Goal: Answer question/provide support

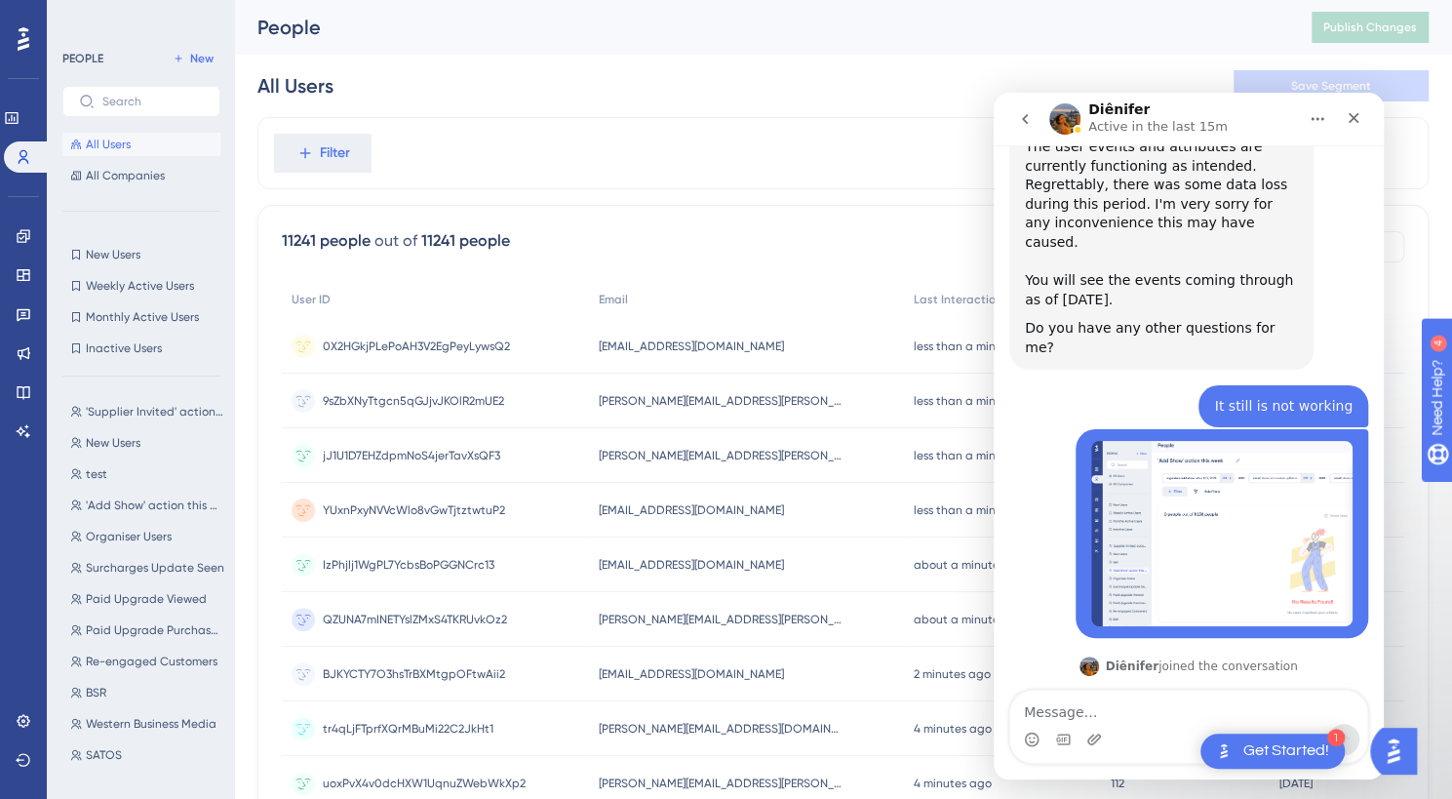
scroll to position [3592, 0]
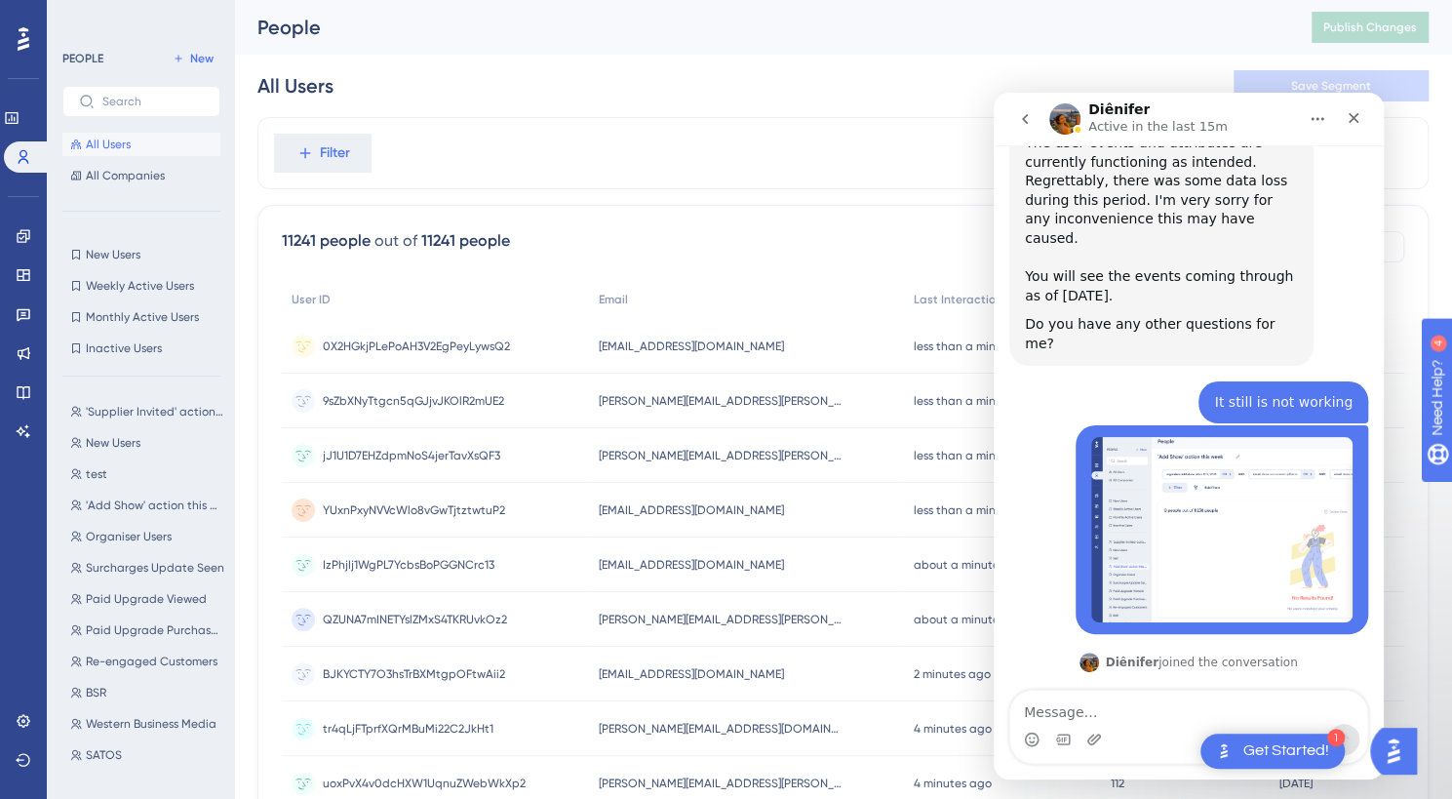
click at [1144, 699] on textarea "Message…" at bounding box center [1188, 706] width 357 height 33
type textarea "I"
type textarea "so it will start to work by the end of [DATE]?"
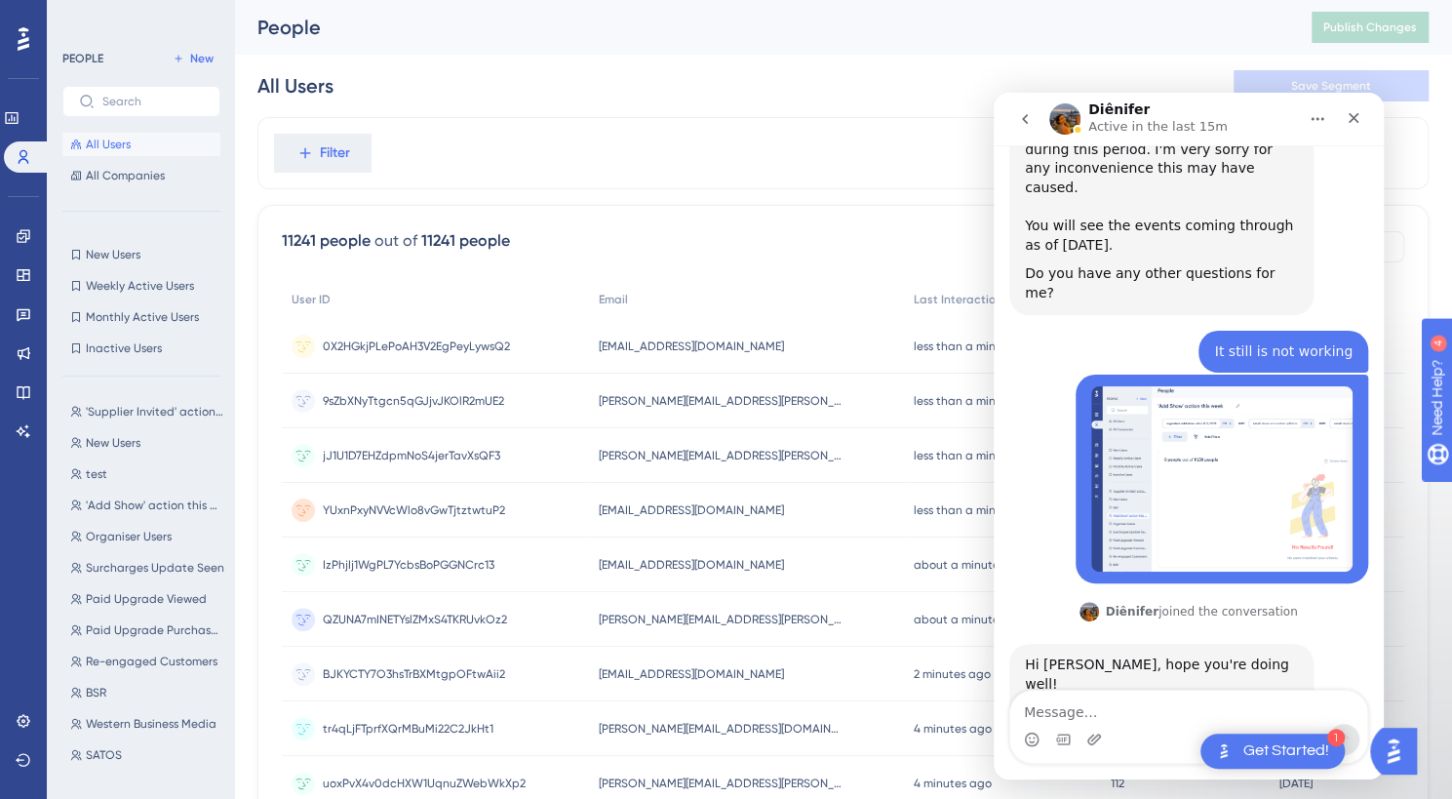
scroll to position [3651, 0]
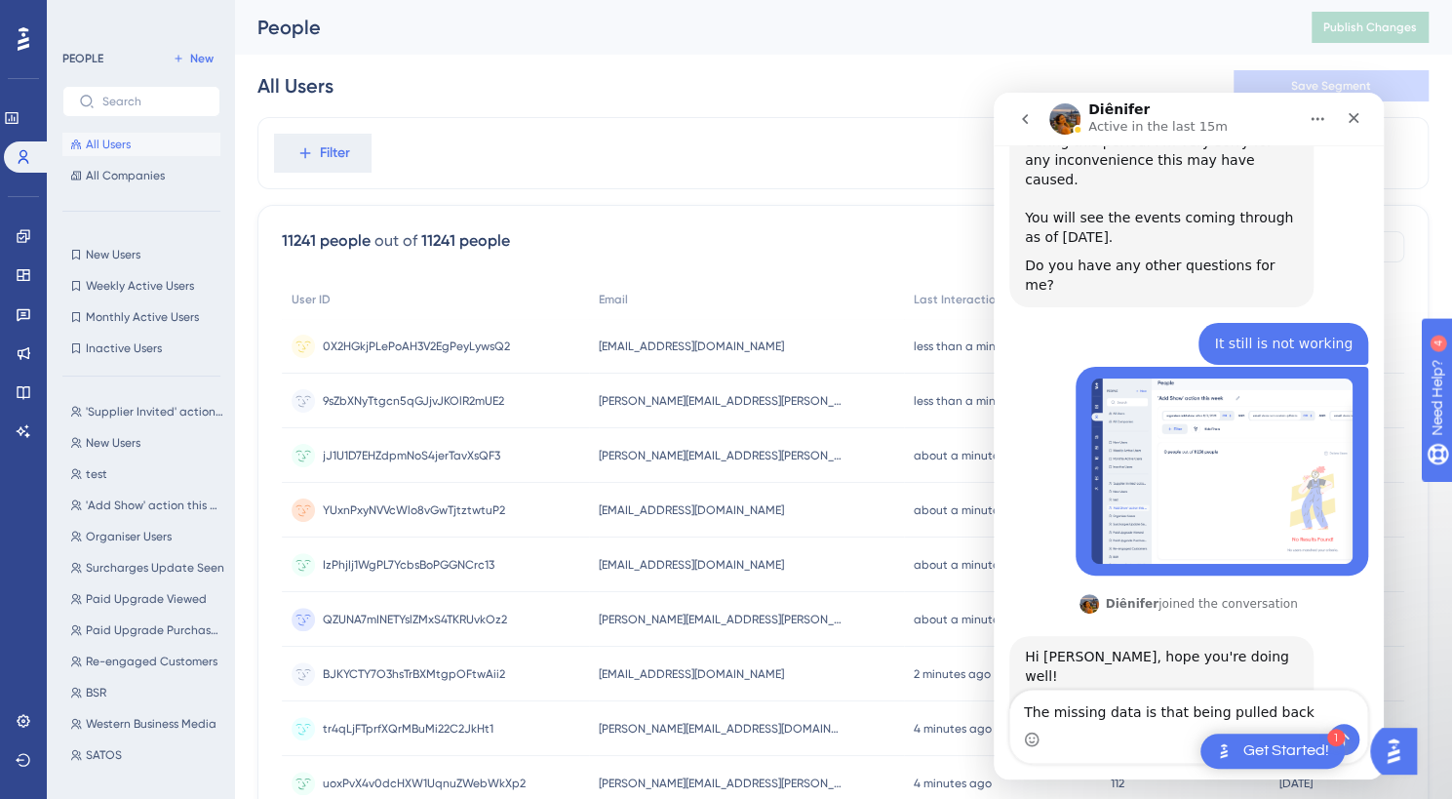
type textarea "The missing data is that being pulled back?"
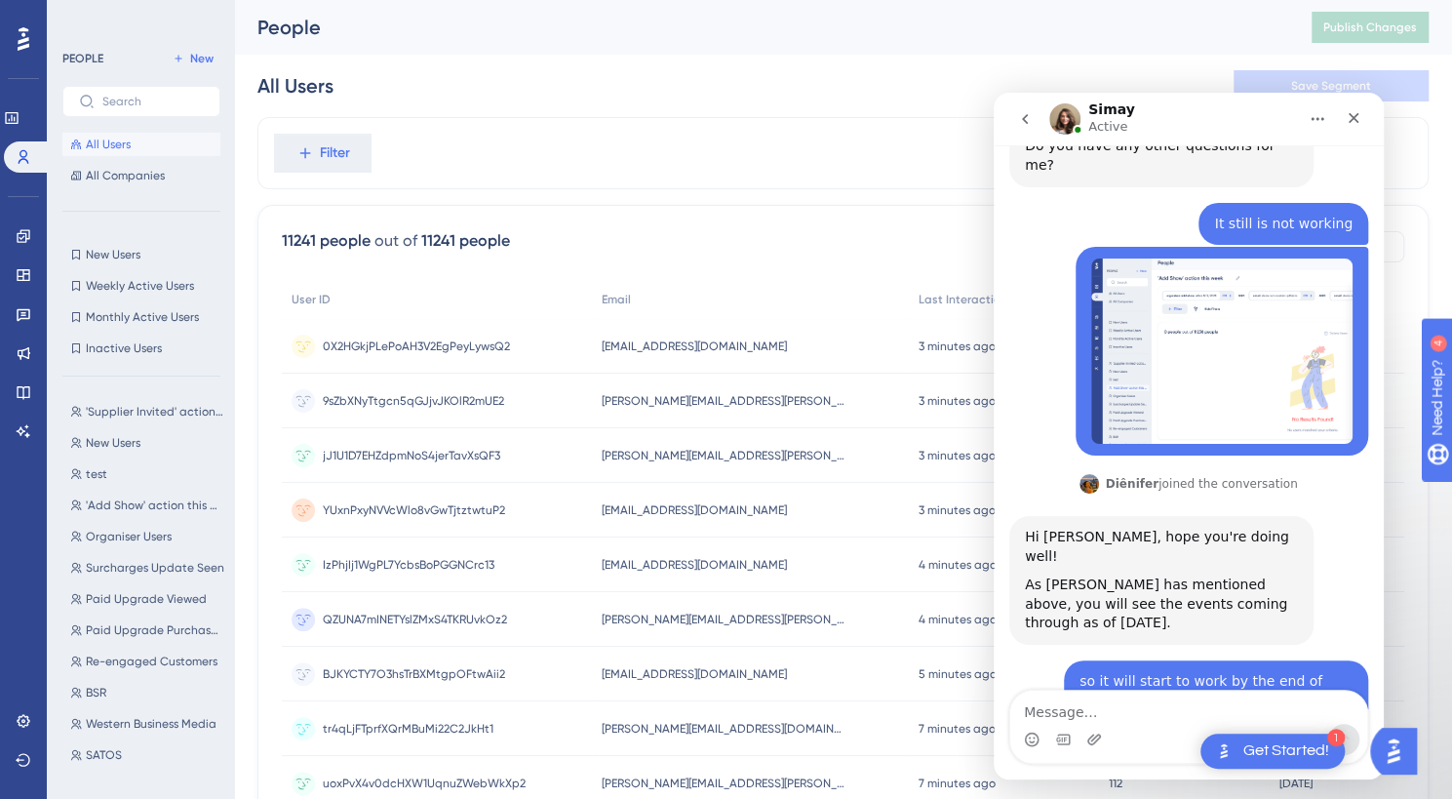
scroll to position [3791, 0]
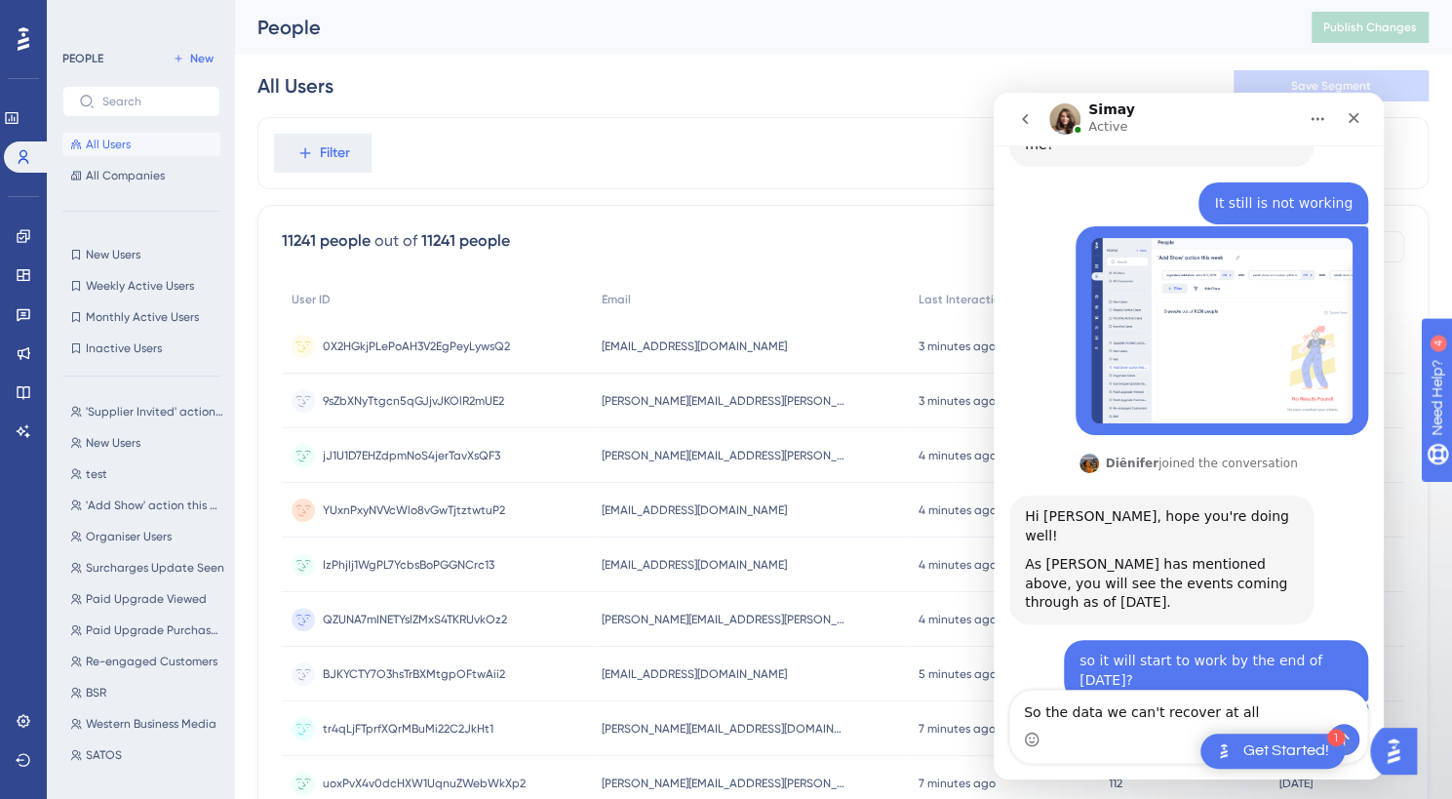
type textarea "So the data we can't recover at all?"
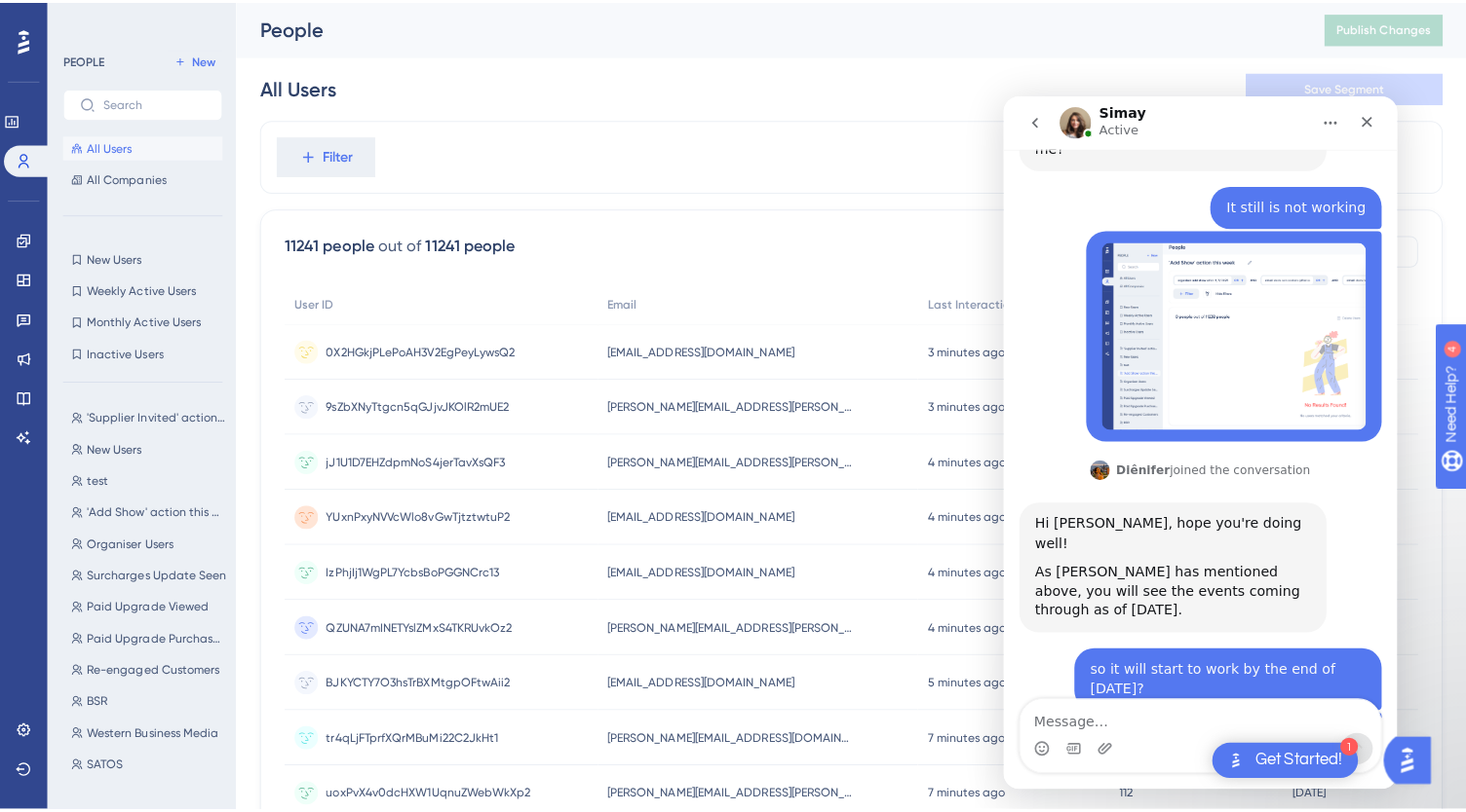
scroll to position [3845, 0]
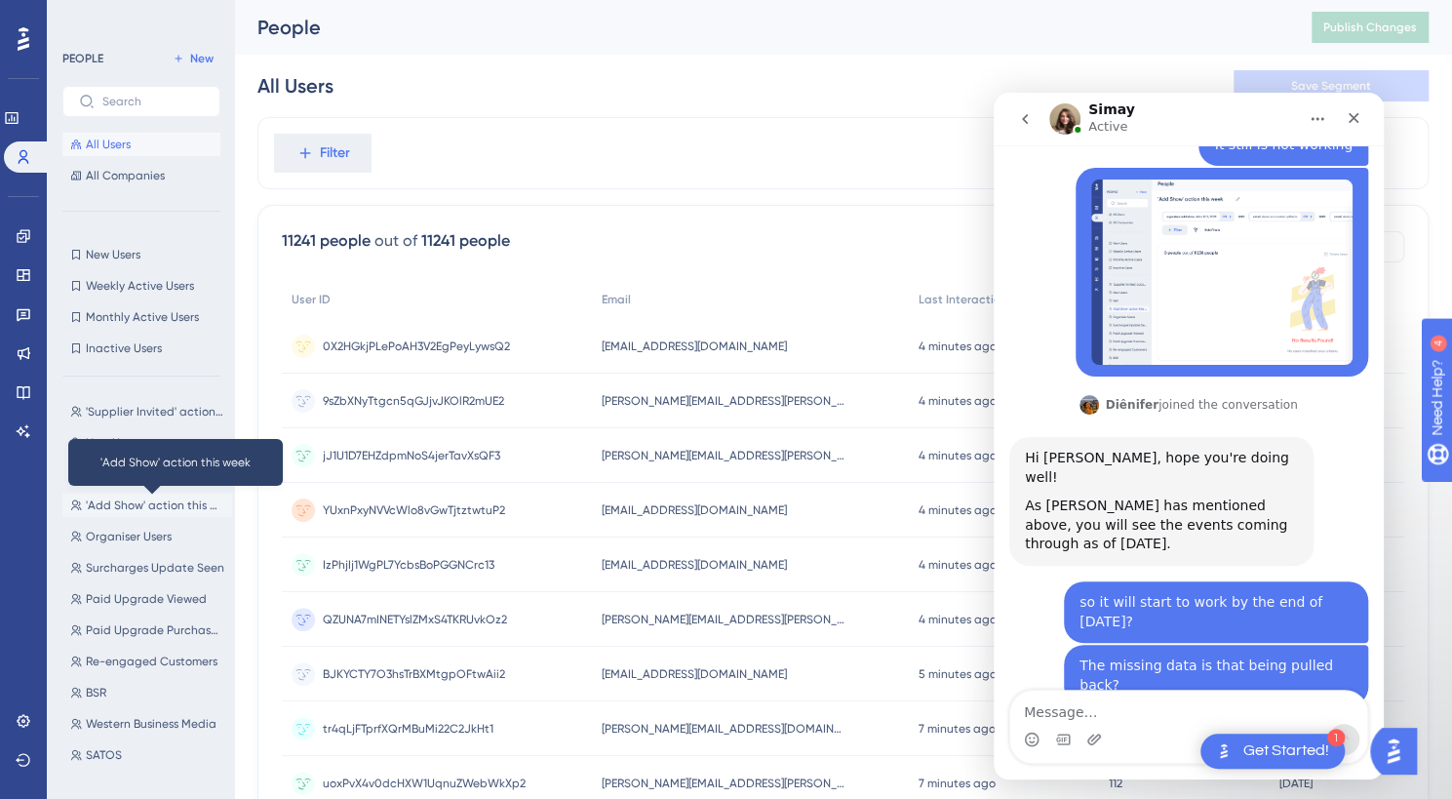
click at [122, 504] on span "'Add Show' action this week" at bounding box center [155, 505] width 138 height 16
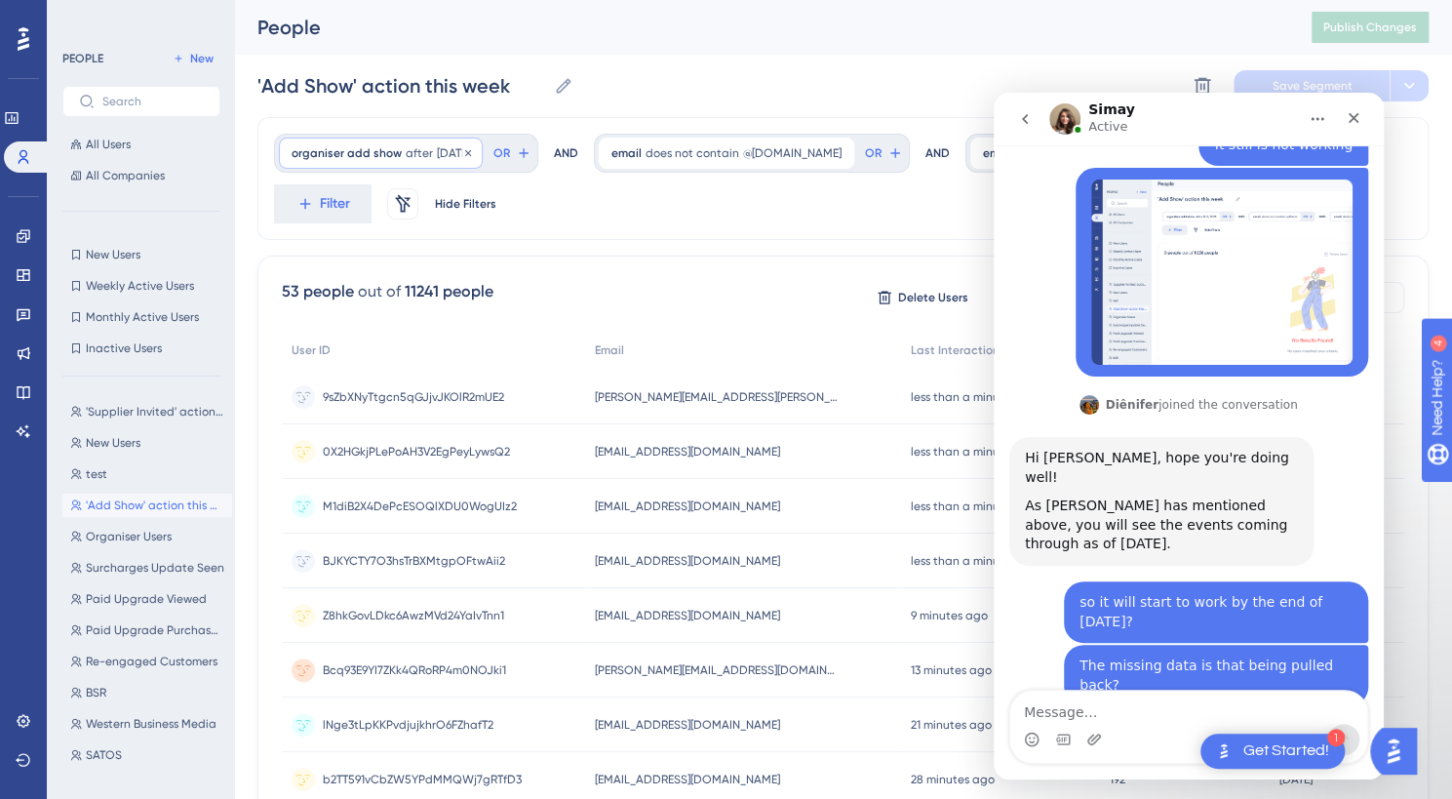
click at [357, 153] on span "organiser add show" at bounding box center [347, 153] width 110 height 16
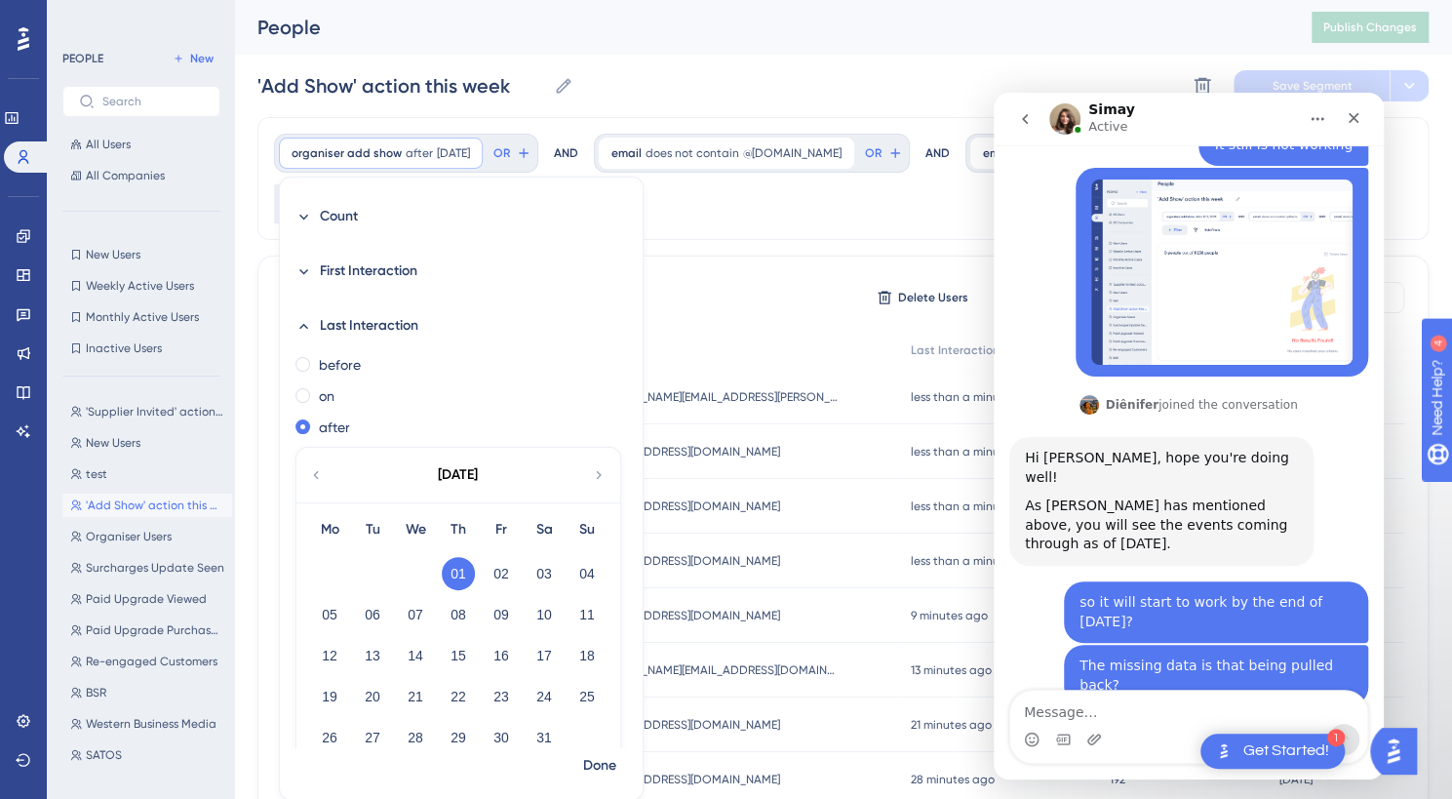
click at [591, 476] on icon at bounding box center [599, 475] width 16 height 18
click at [318, 655] on button "11" at bounding box center [329, 655] width 33 height 33
click at [605, 763] on span "Done" at bounding box center [599, 765] width 33 height 23
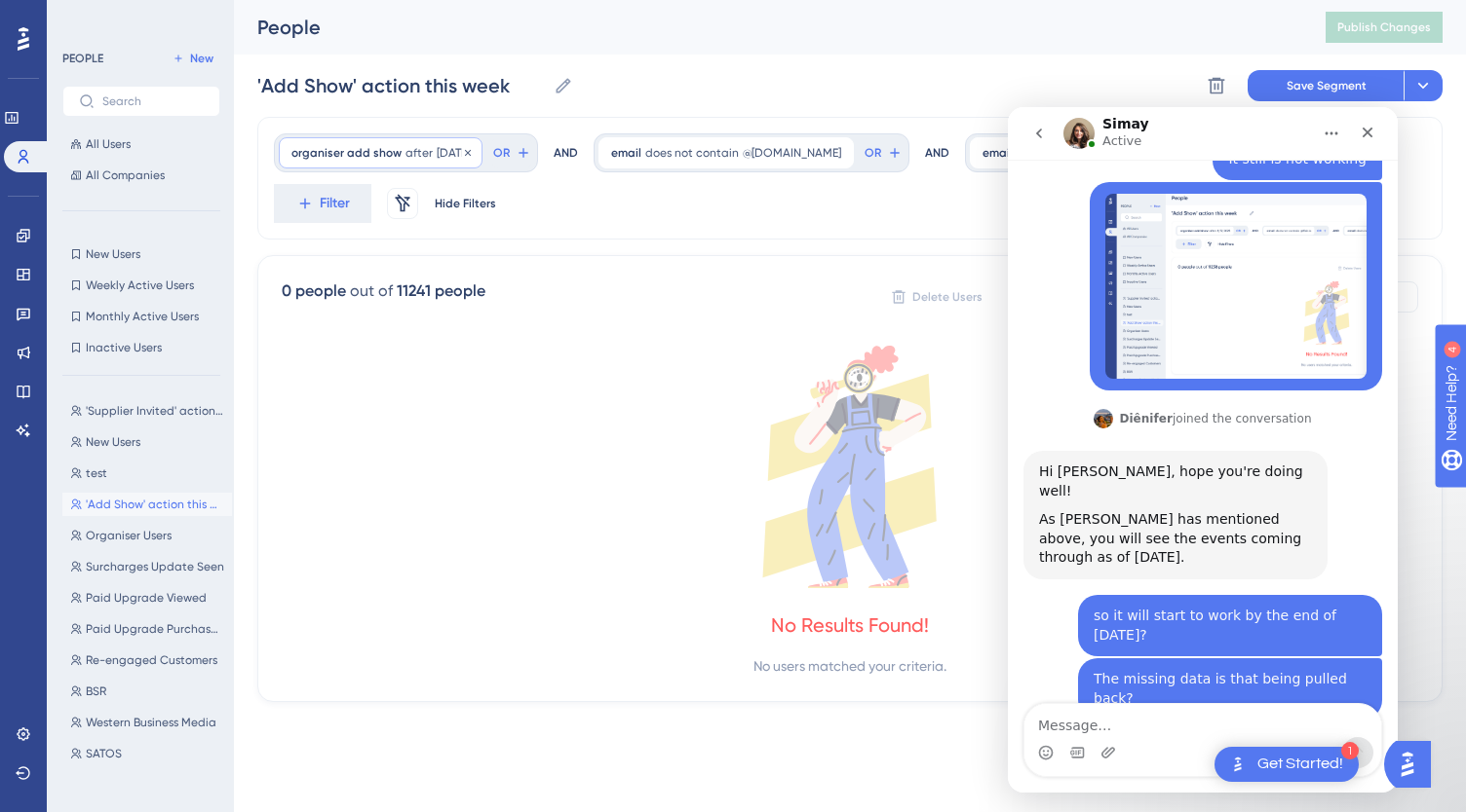
click at [423, 163] on div "organiser add show after [DATE] [DATE] Remove" at bounding box center [381, 152] width 204 height 31
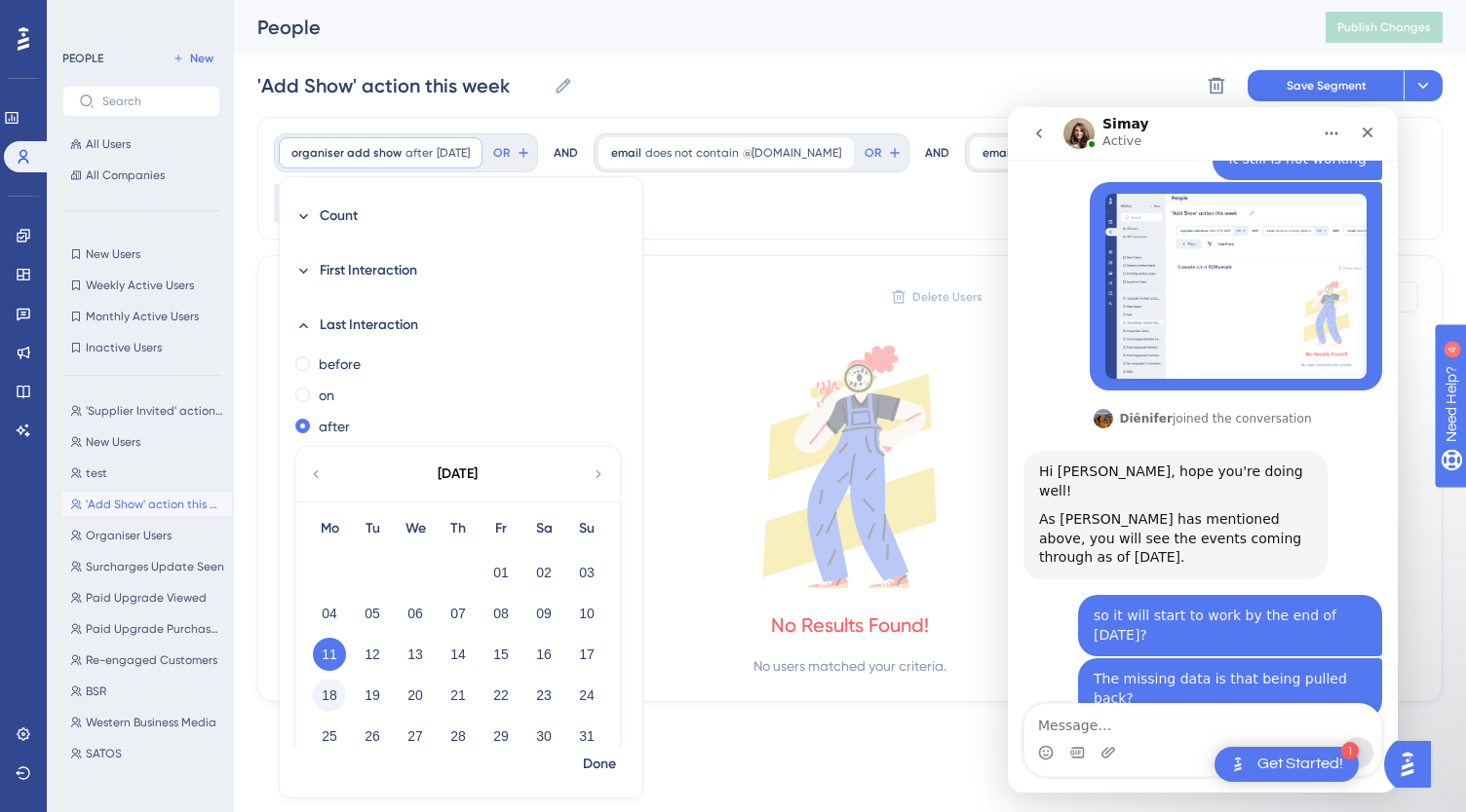
click at [330, 684] on button "18" at bounding box center [329, 695] width 33 height 33
click at [594, 777] on button "Done" at bounding box center [599, 764] width 55 height 35
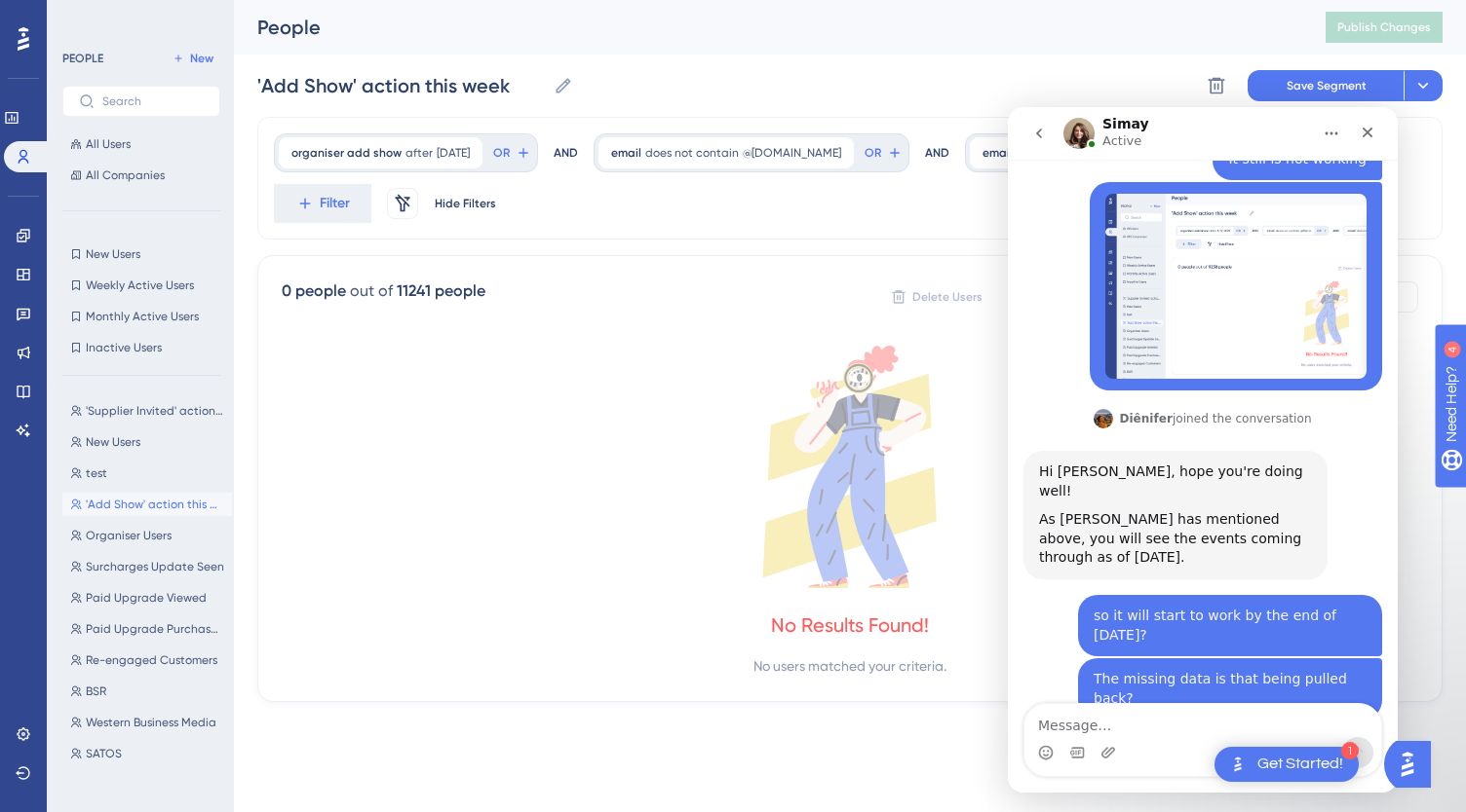
click at [435, 135] on div "organiser add show after [DATE] [DATE] Remove OR" at bounding box center [406, 153] width 264 height 39
click at [468, 151] on span "[DATE]" at bounding box center [453, 153] width 33 height 16
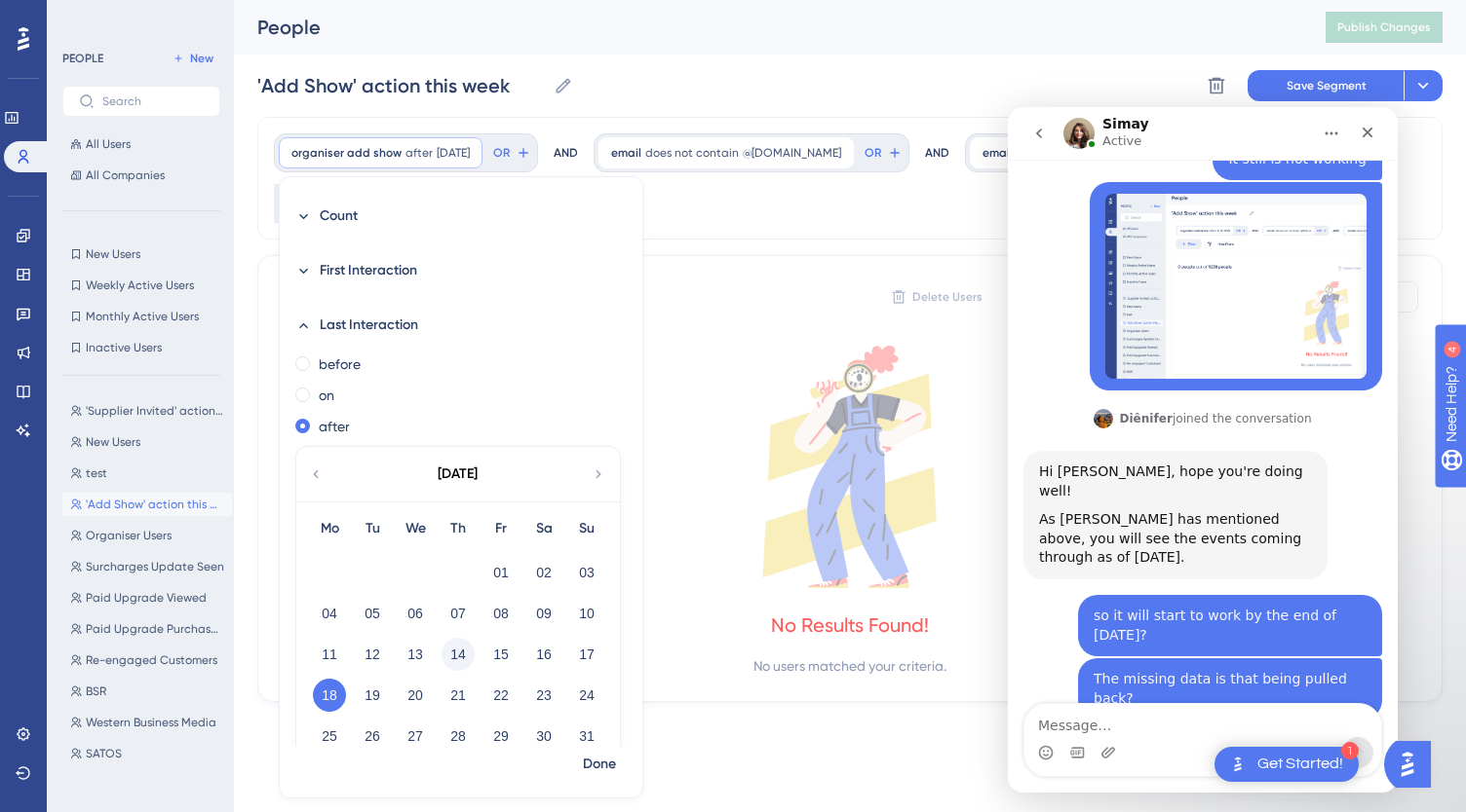
click at [447, 652] on button "14" at bounding box center [458, 654] width 33 height 33
click at [601, 763] on span "Done" at bounding box center [599, 764] width 33 height 23
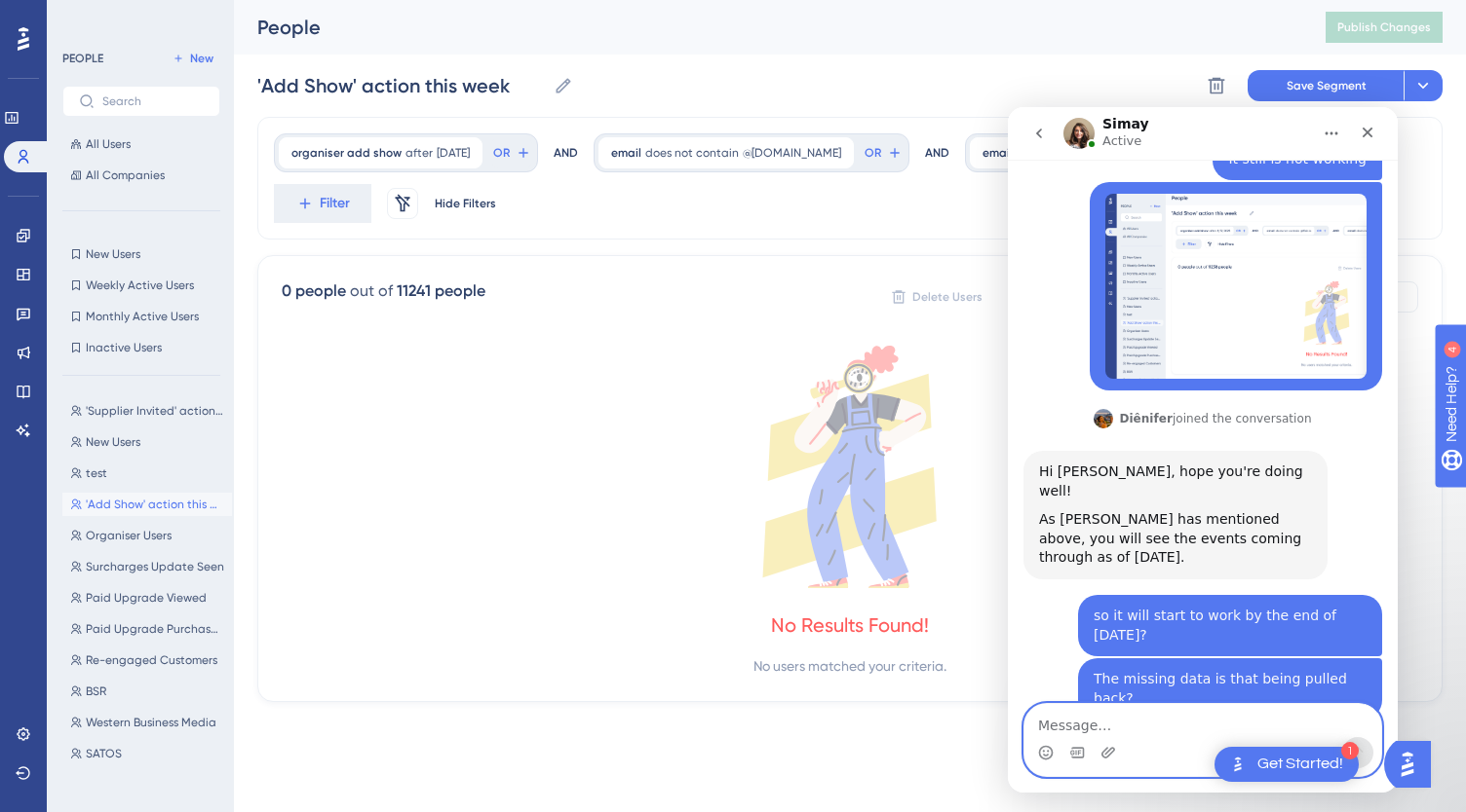
click at [1153, 732] on textarea "Message…" at bounding box center [1202, 720] width 357 height 33
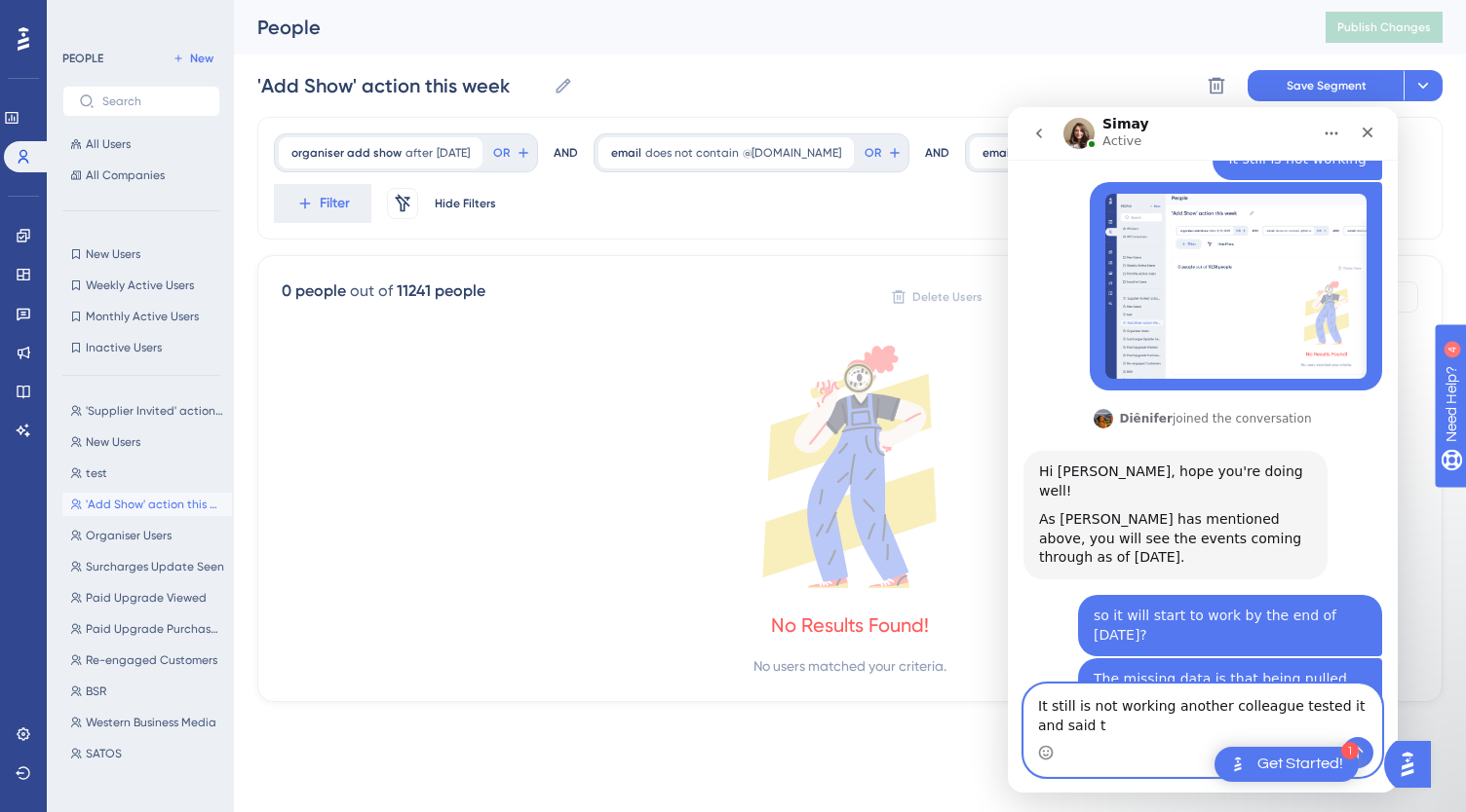
scroll to position [3864, 0]
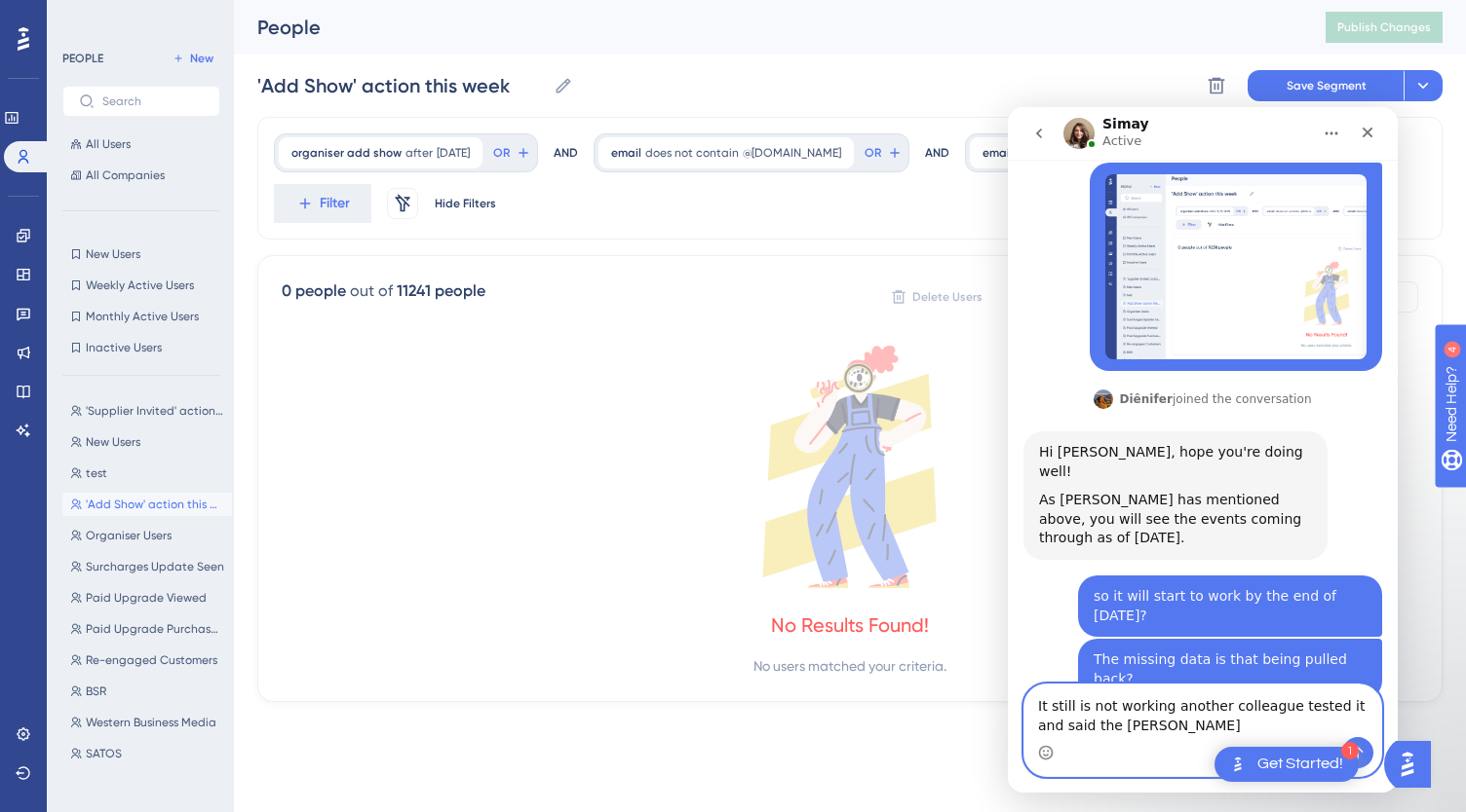
type textarea "It still is not working another colleague tested it and said the same"
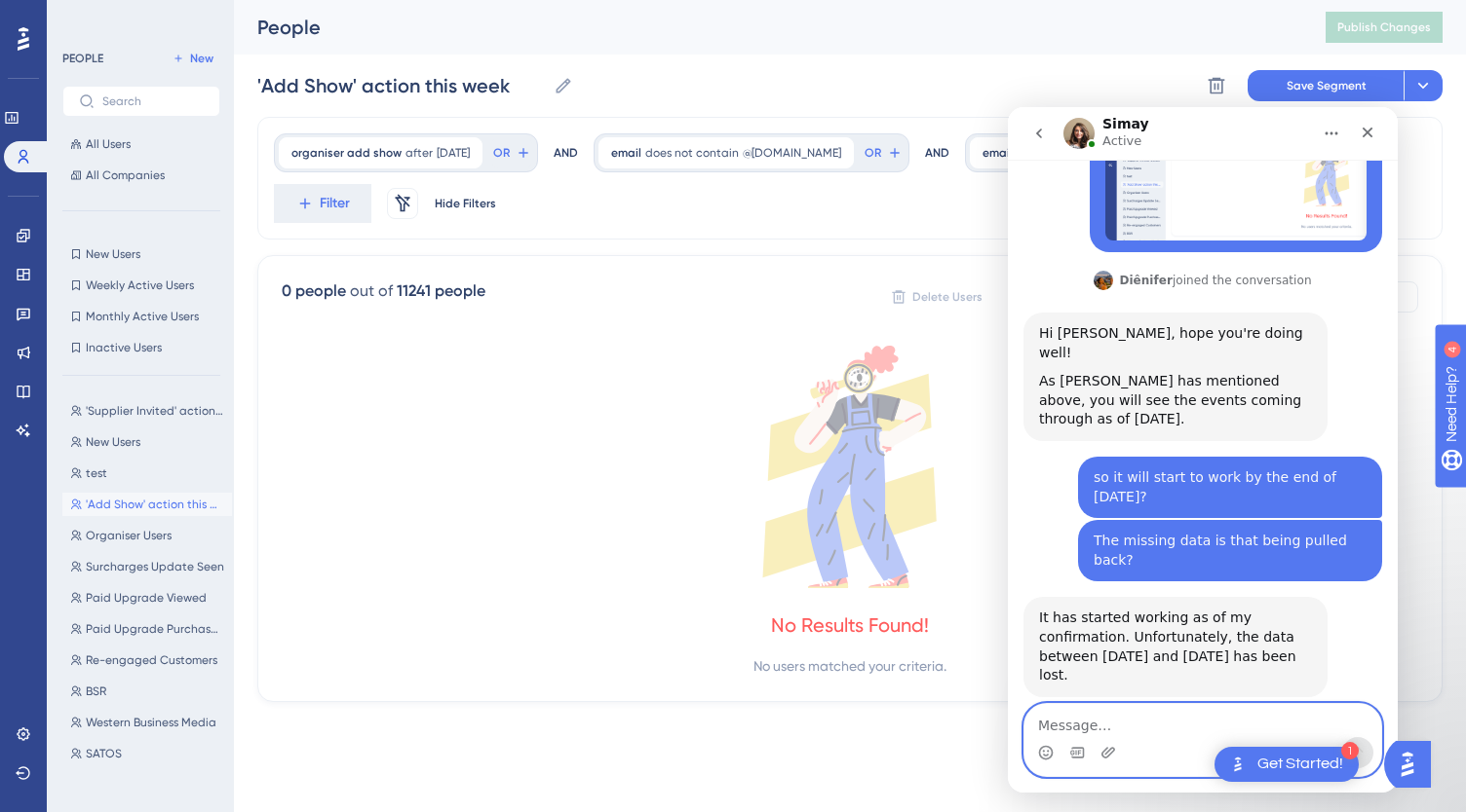
scroll to position [3985, 0]
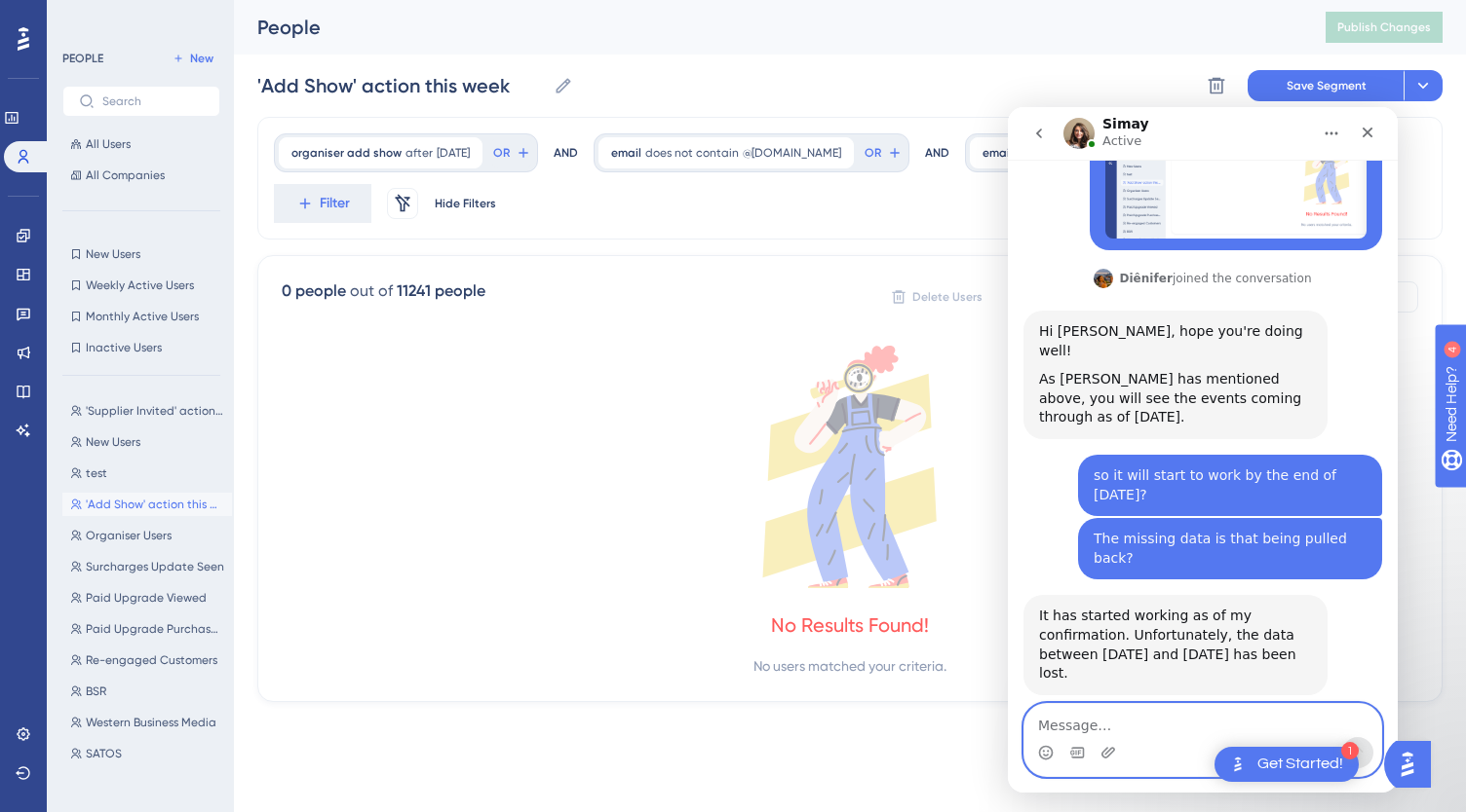
click at [1166, 725] on textarea "Message…" at bounding box center [1202, 720] width 357 height 33
click at [1104, 726] on textarea "Sorry, I dont understand?" at bounding box center [1202, 720] width 357 height 33
click at [1265, 726] on textarea "Sorry, I don't understand?" at bounding box center [1202, 720] width 357 height 33
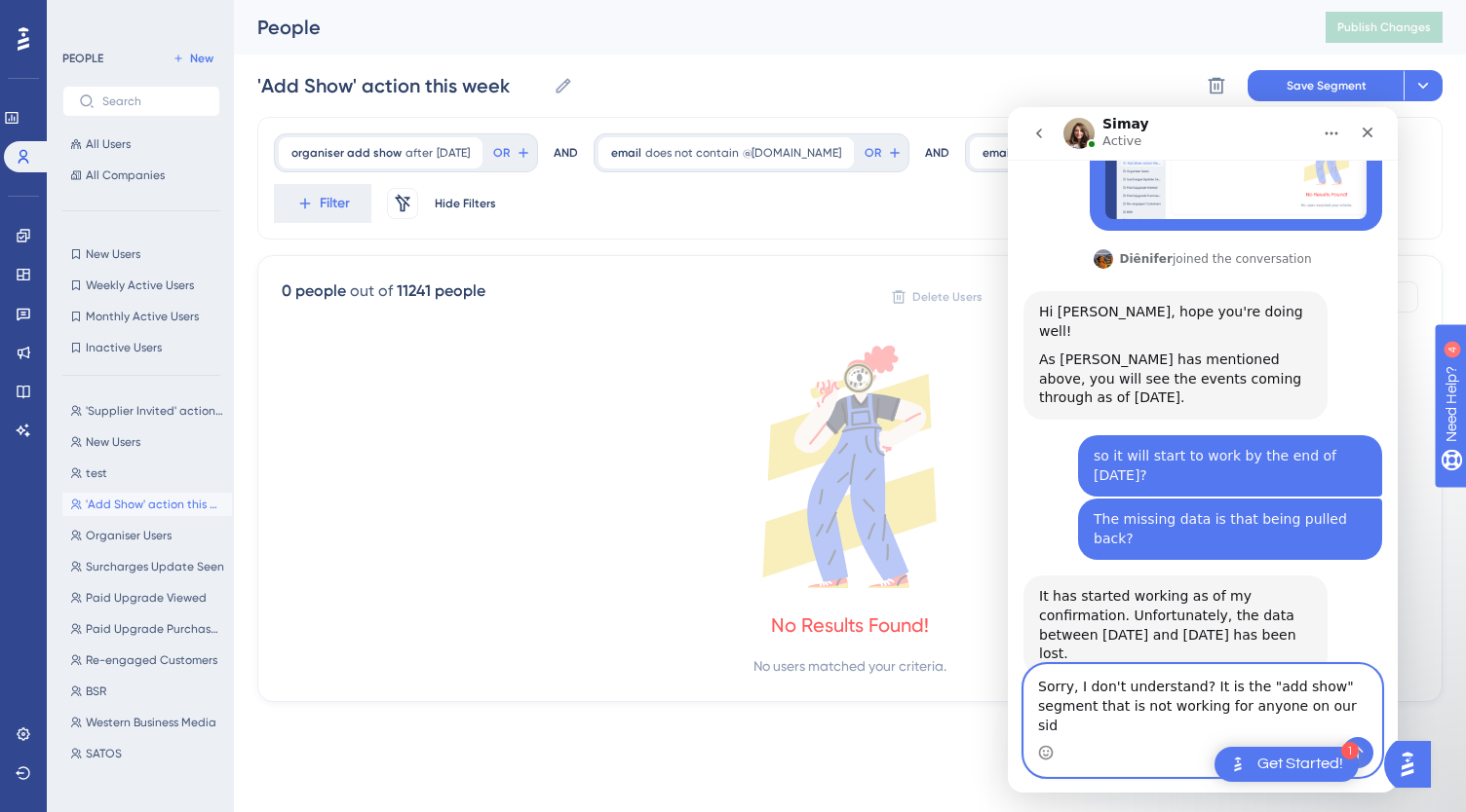
type textarea "Sorry, I don't understand? It is the "add show" segment that is not working for…"
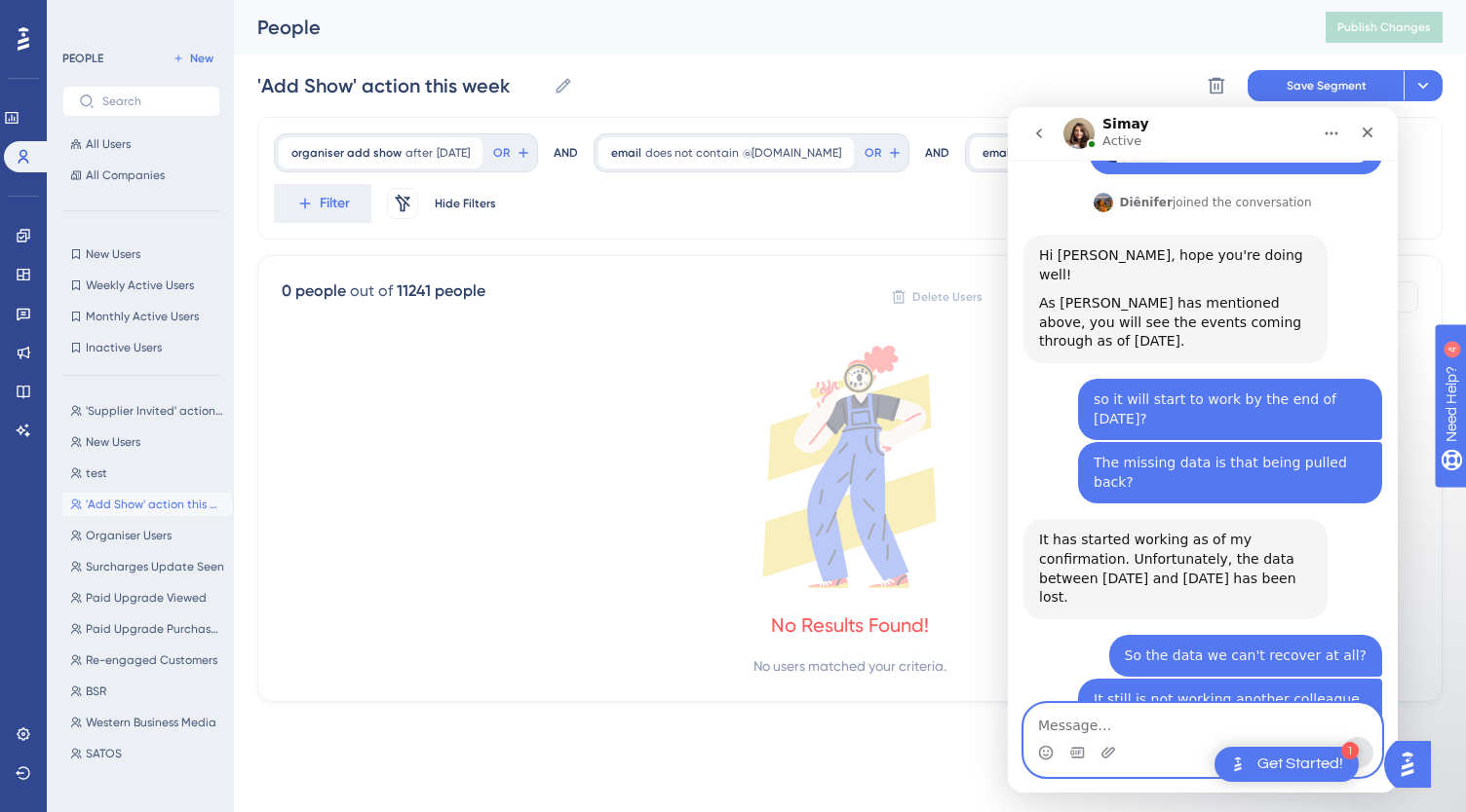
scroll to position [4083, 0]
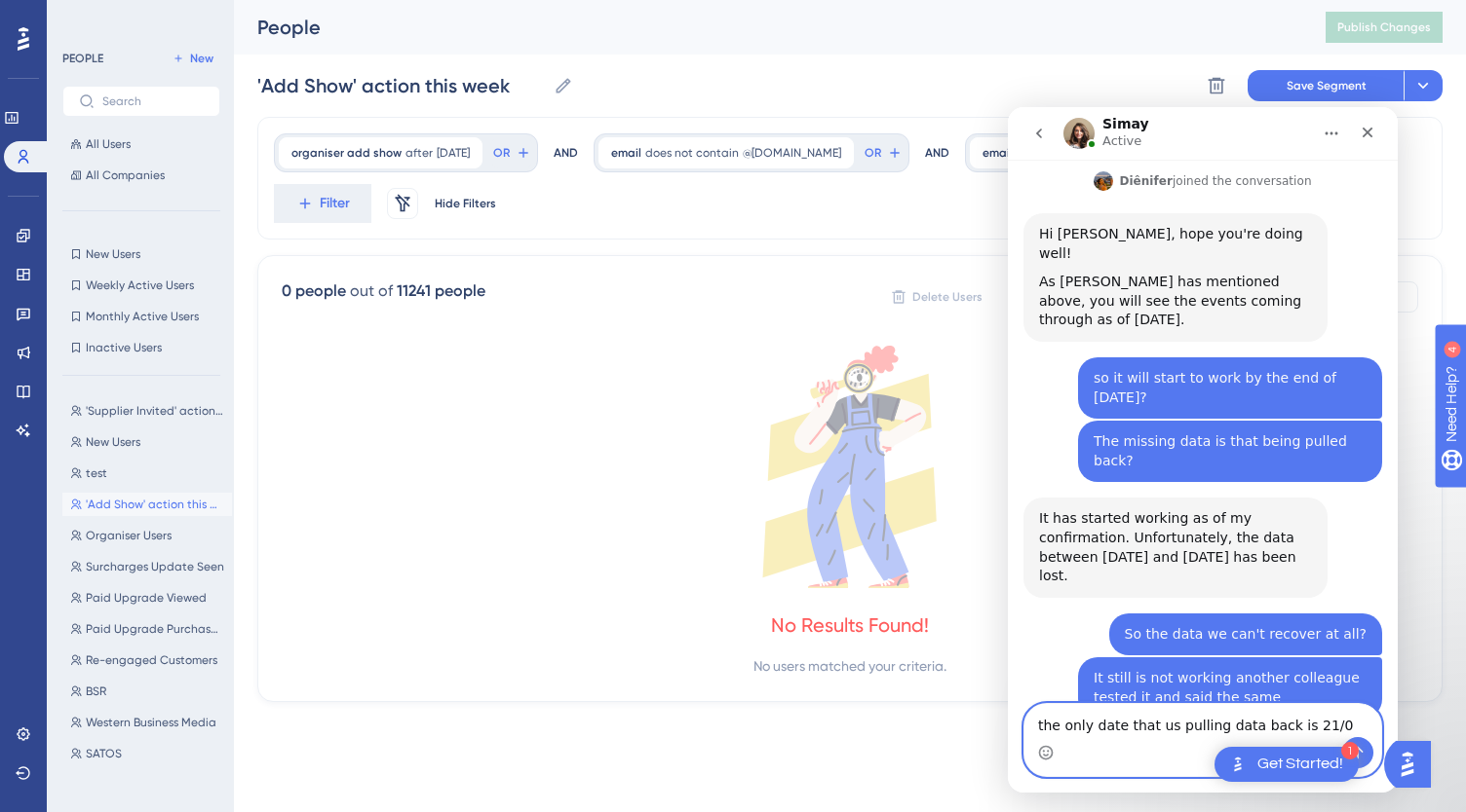
type textarea "the only date that us pulling data back is 21/07"
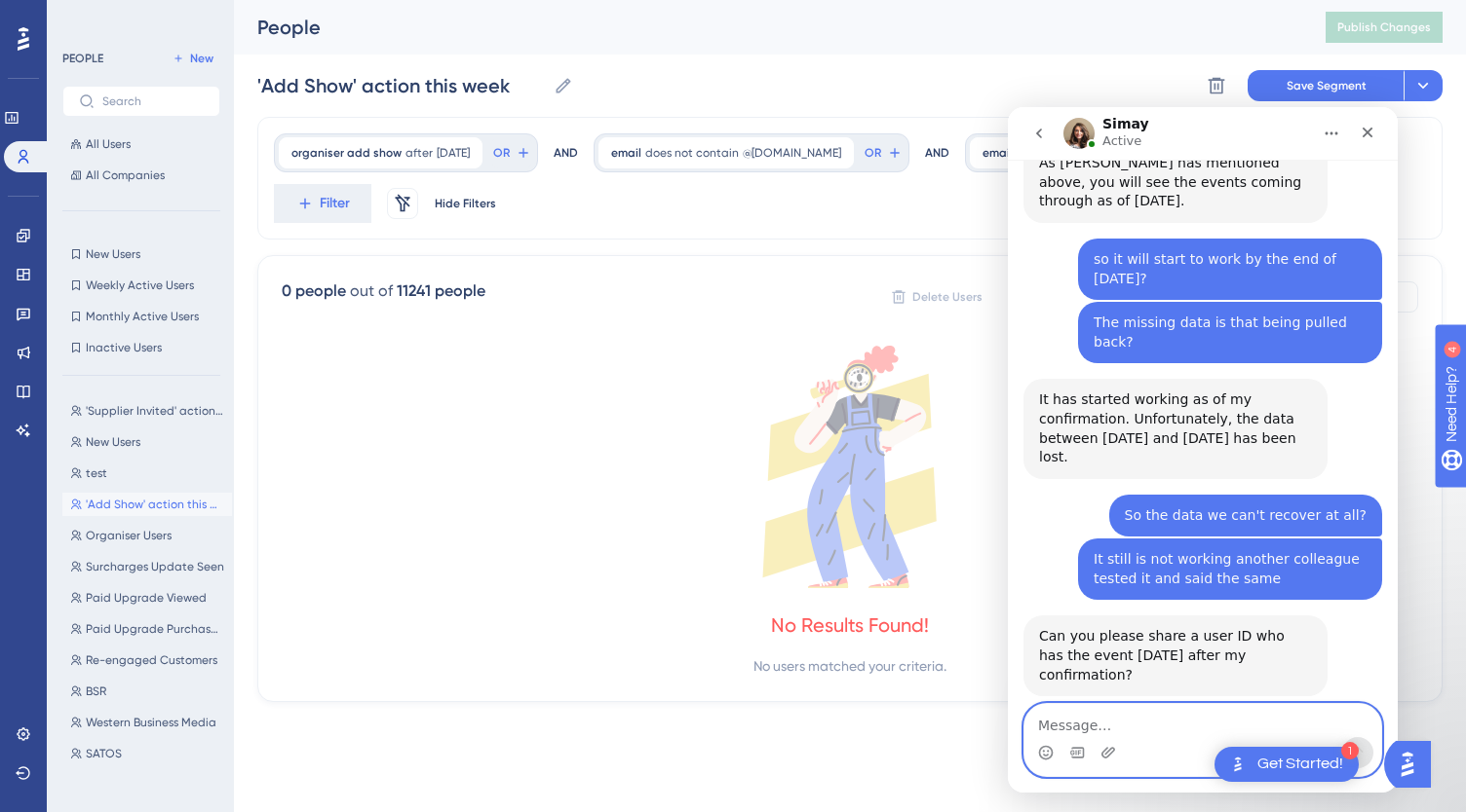
scroll to position [4223, 0]
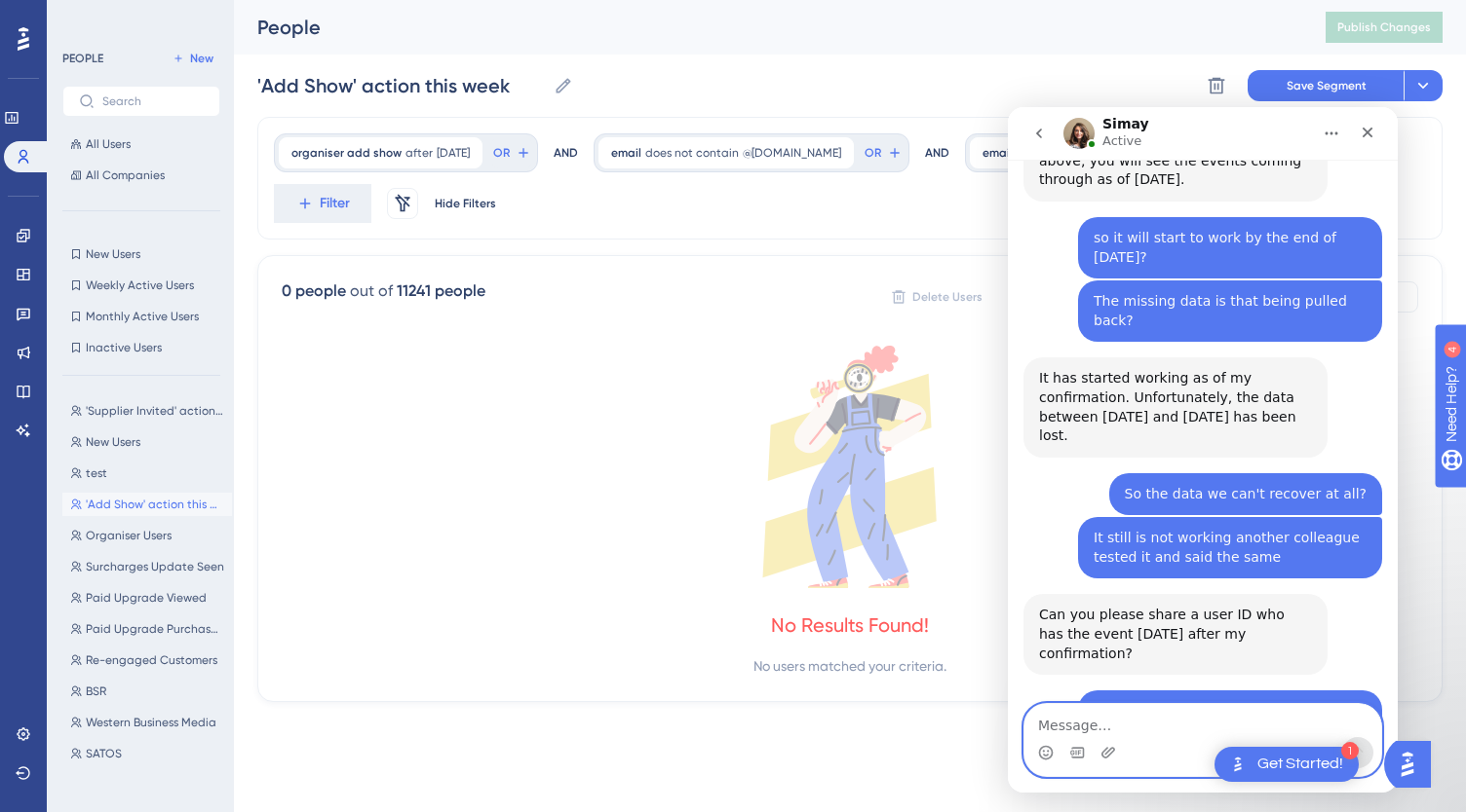
paste textarea "British Association of Dermatologists"
type textarea "British Association of Dermatologists"
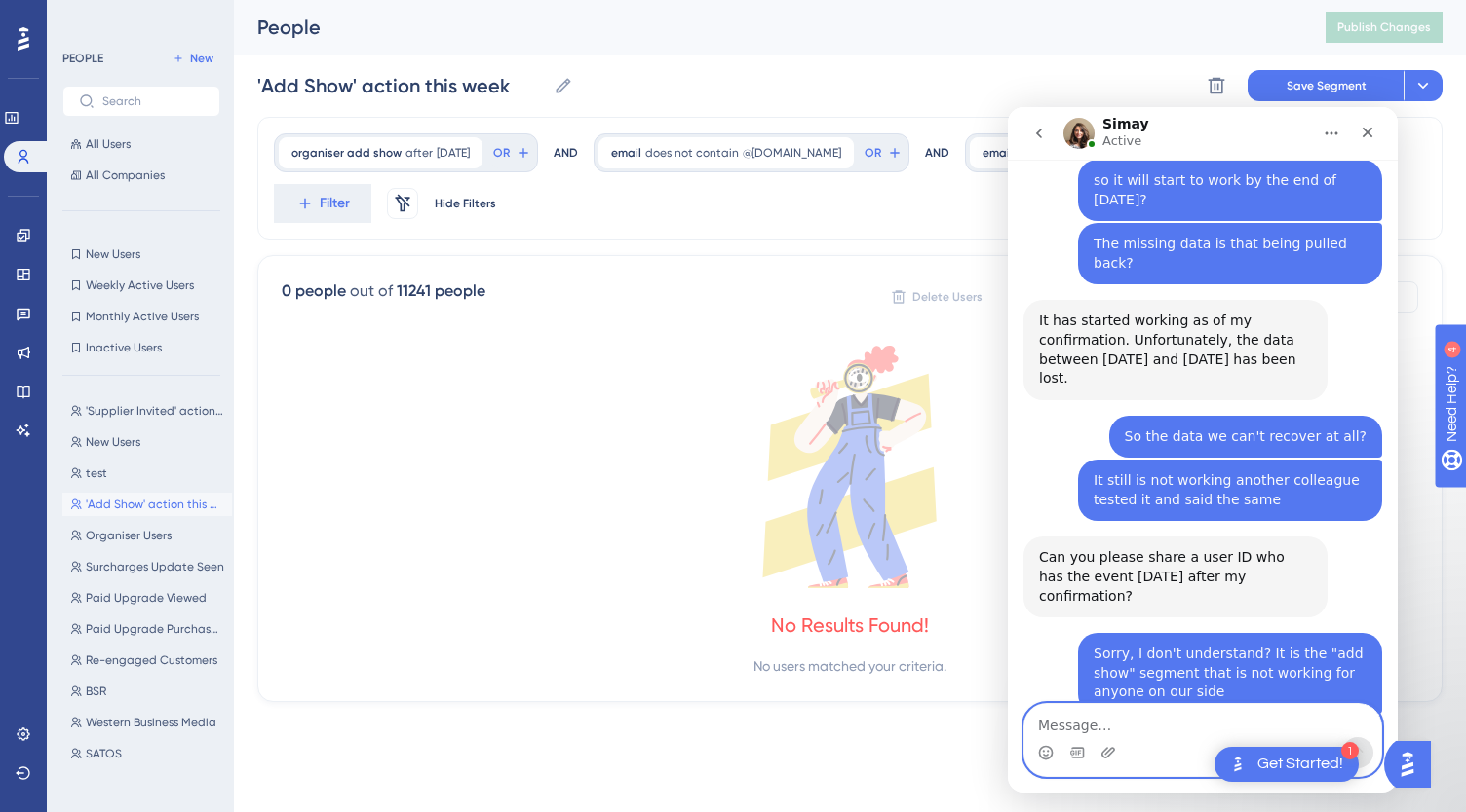
scroll to position [4300, 0]
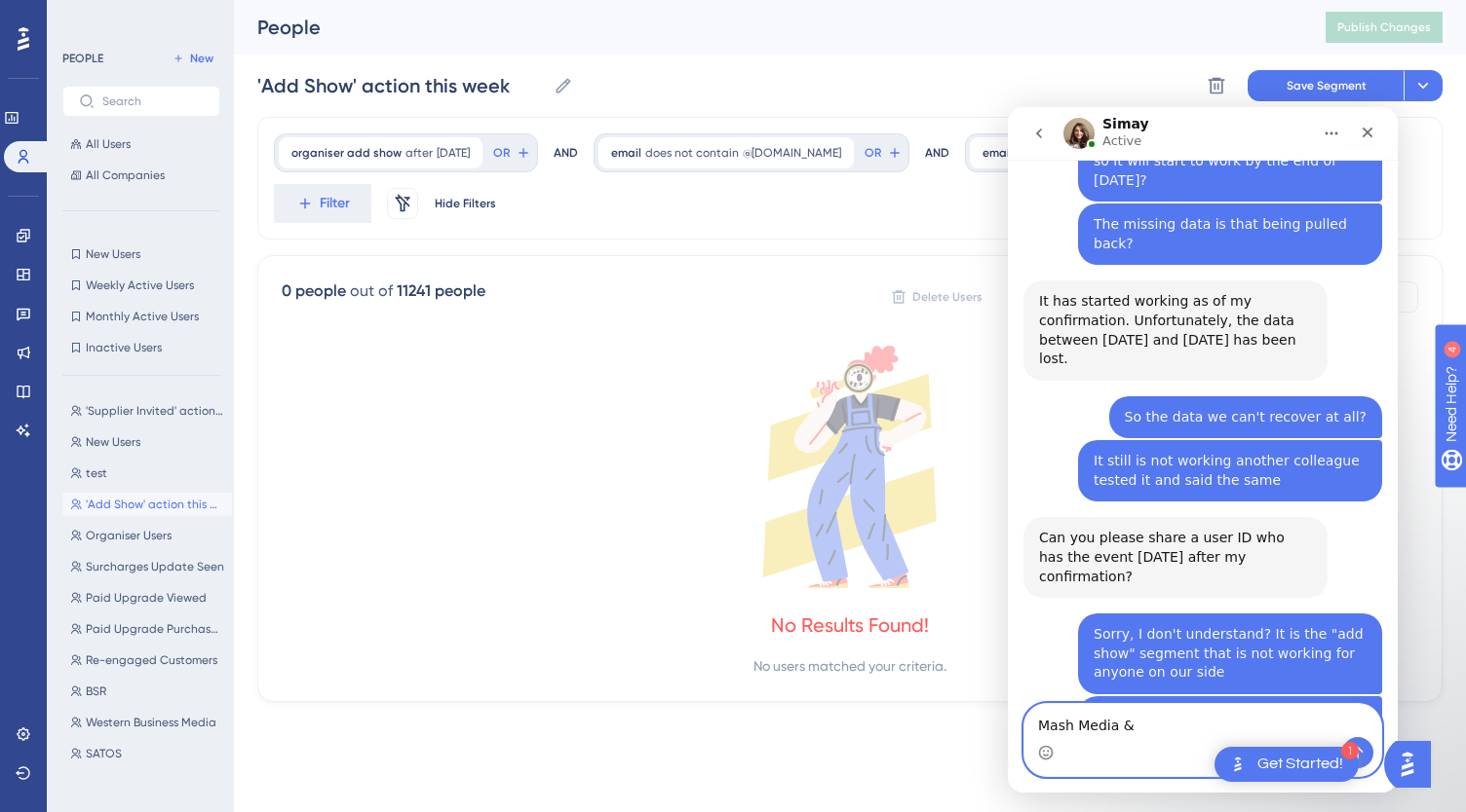
paste textarea "Children with [MEDICAL_DATA]"
type textarea "Mash Media & Children with [MEDICAL_DATA]"
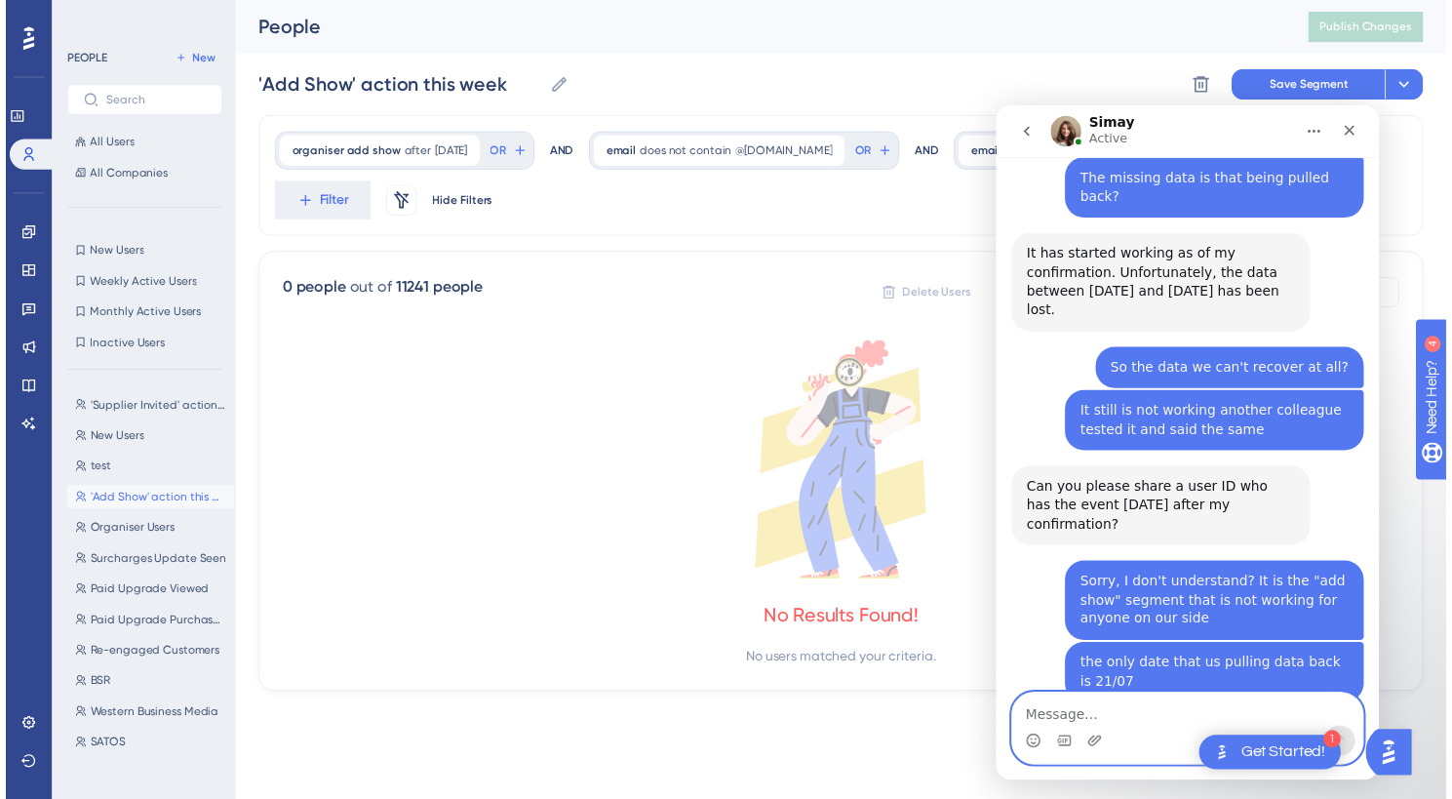
scroll to position [4407, 0]
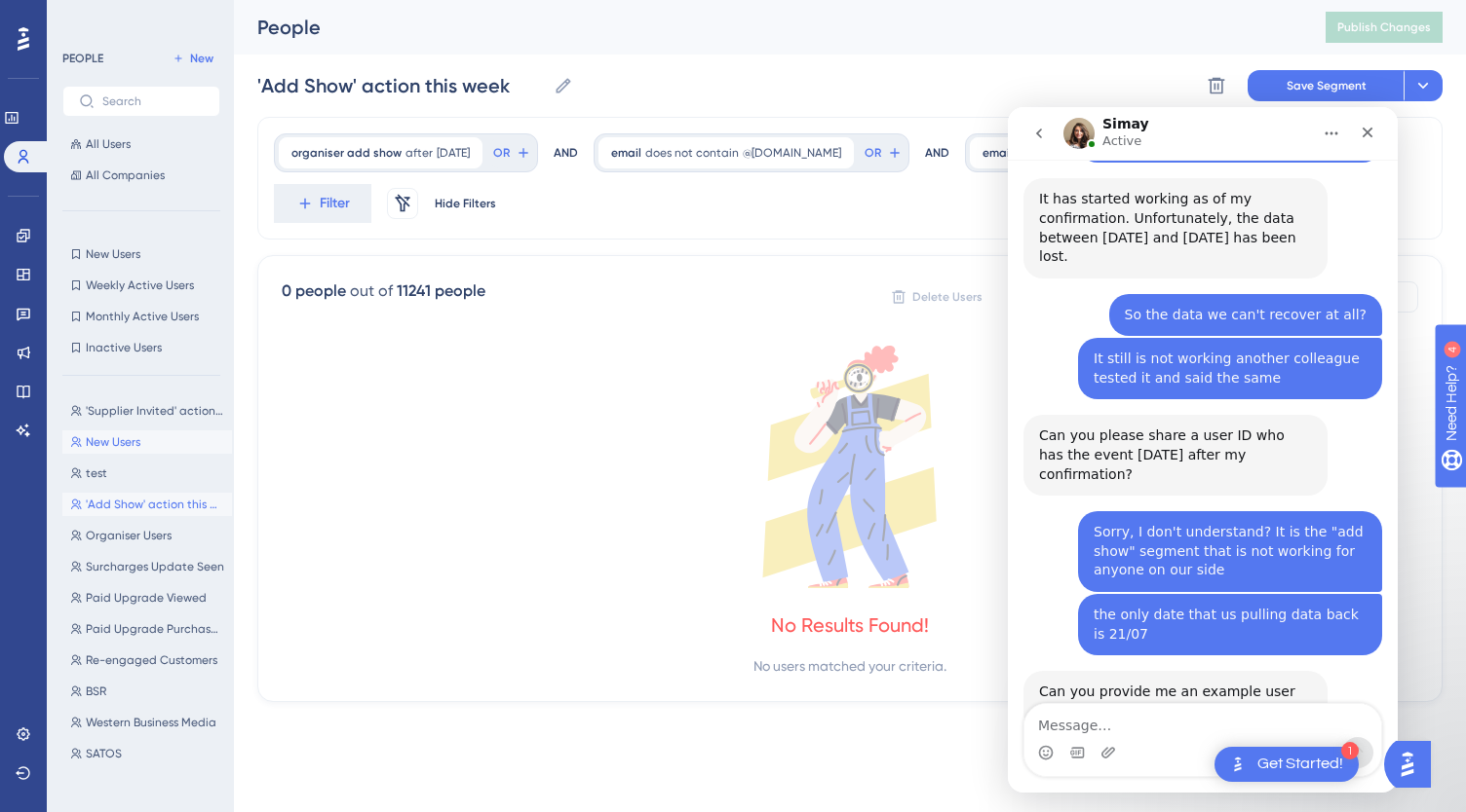
click at [115, 443] on span "New Users" at bounding box center [113, 442] width 55 height 16
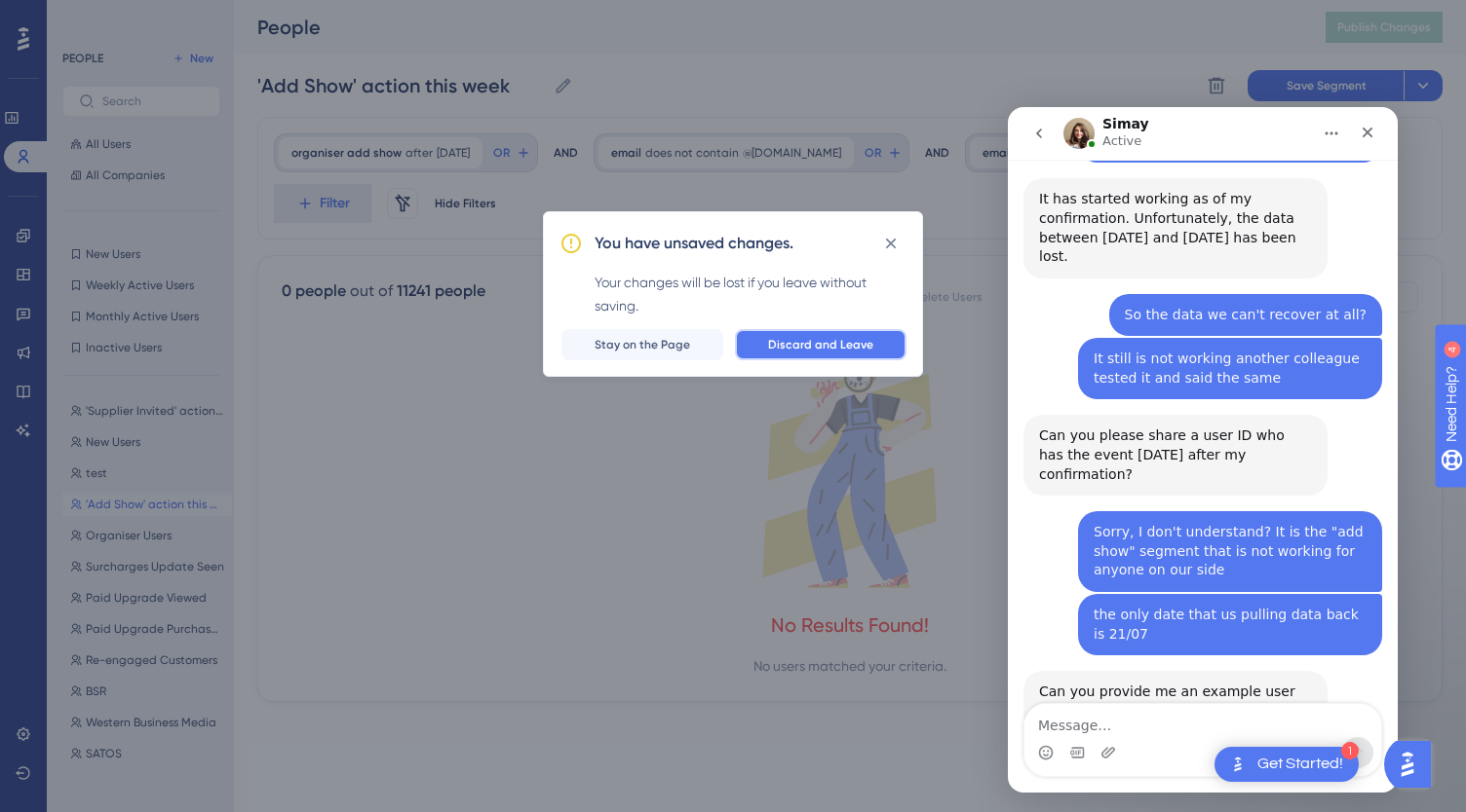
click at [811, 349] on span "Discard and Leave" at bounding box center [819, 345] width 105 height 16
type input "New Users"
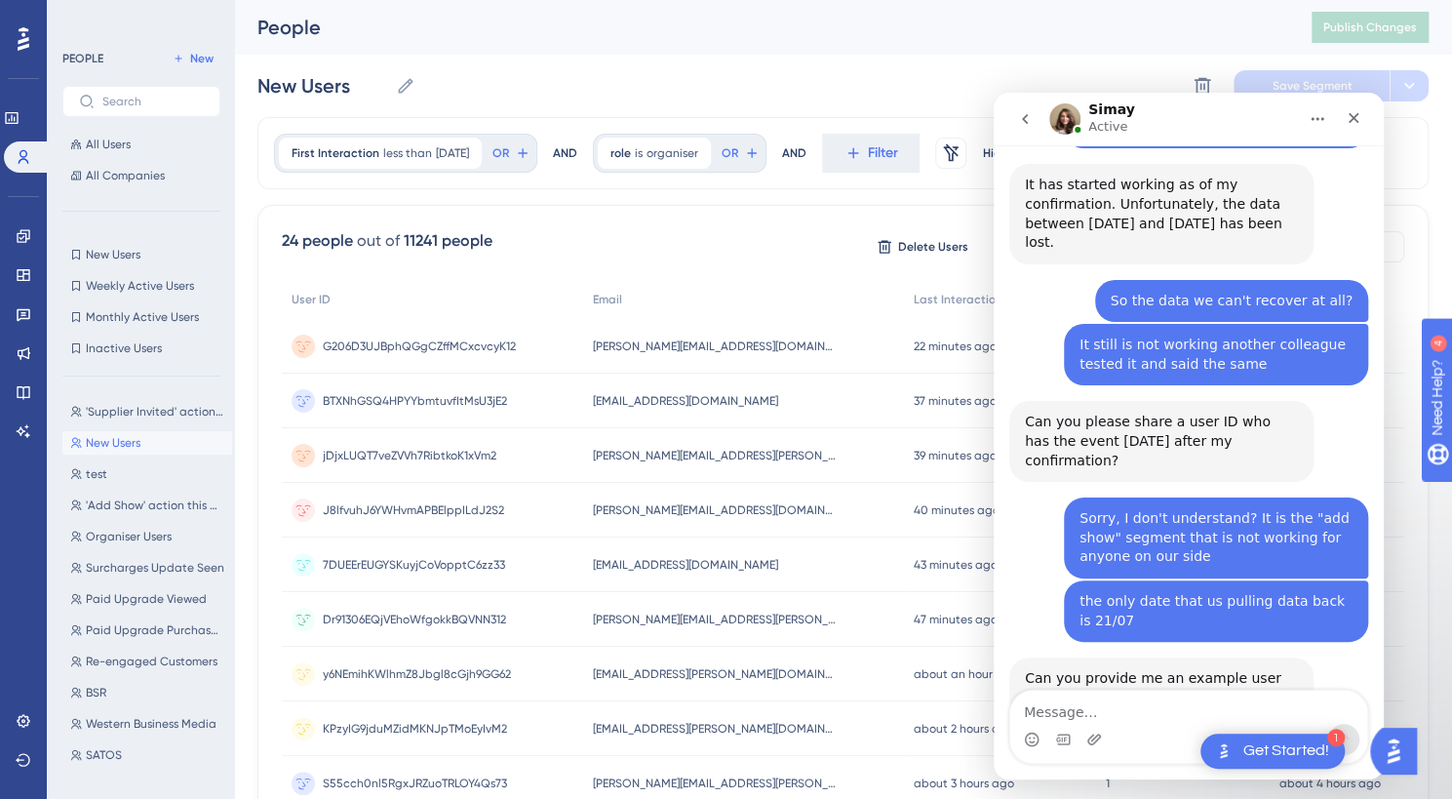
drag, startPoint x: 1210, startPoint y: 125, endPoint x: 1259, endPoint y: 133, distance: 49.4
click at [1259, 133] on div "Simay Active" at bounding box center [1173, 119] width 248 height 34
drag, startPoint x: 522, startPoint y: 719, endPoint x: 319, endPoint y: 726, distance: 203.0
click at [319, 726] on div "KPzyIG9jduMZidMKNJpTMoEyIvM2 KPzyIG9jduMZidMKNJpTMoEyIvM2" at bounding box center [432, 728] width 301 height 55
copy span "KPzyIG9jduMZidMKNJpTMoEyIvM2"
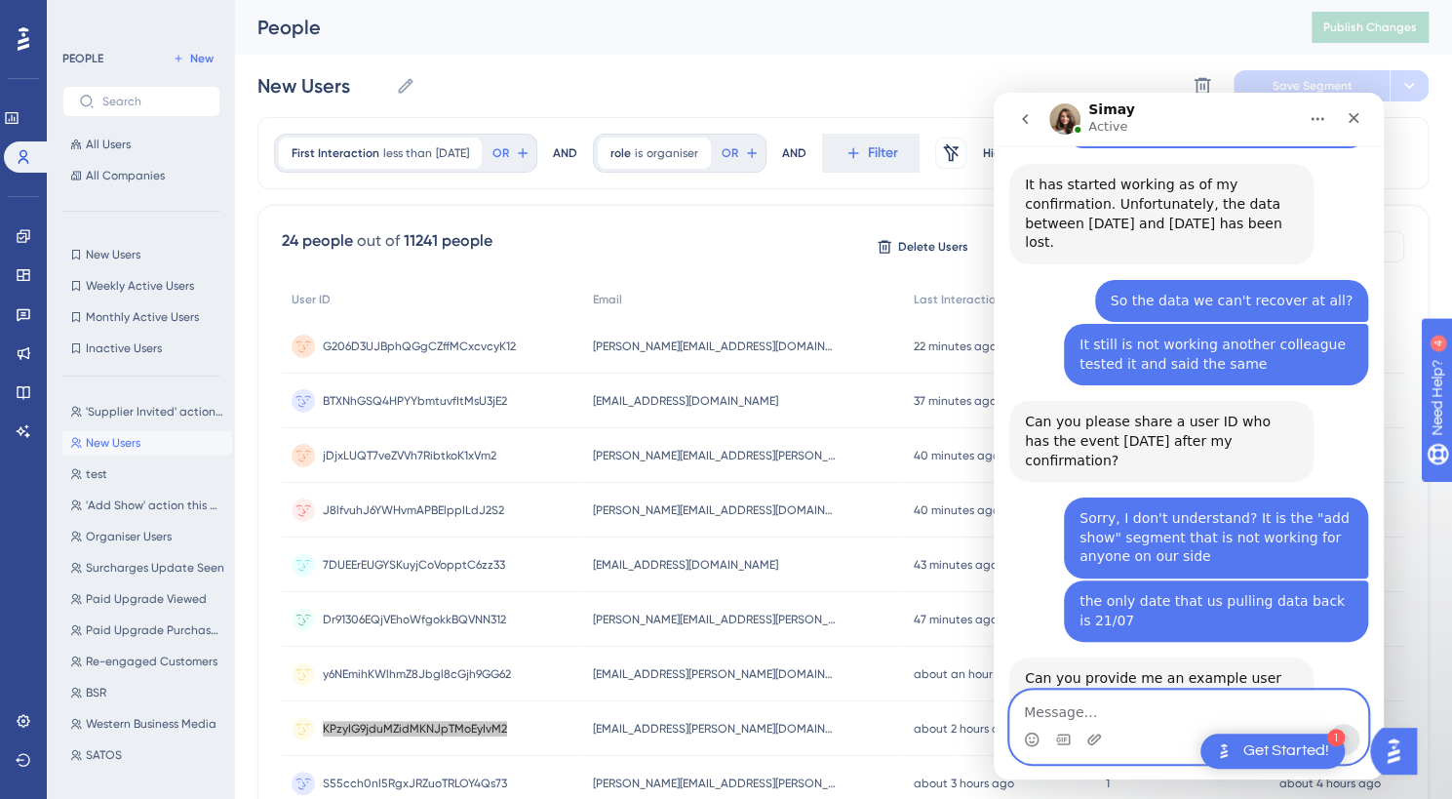
click at [1087, 713] on textarea "Message…" at bounding box center [1188, 706] width 357 height 33
paste textarea "KPzyIG9jduMZidMKNJpTMoEyIvM2"
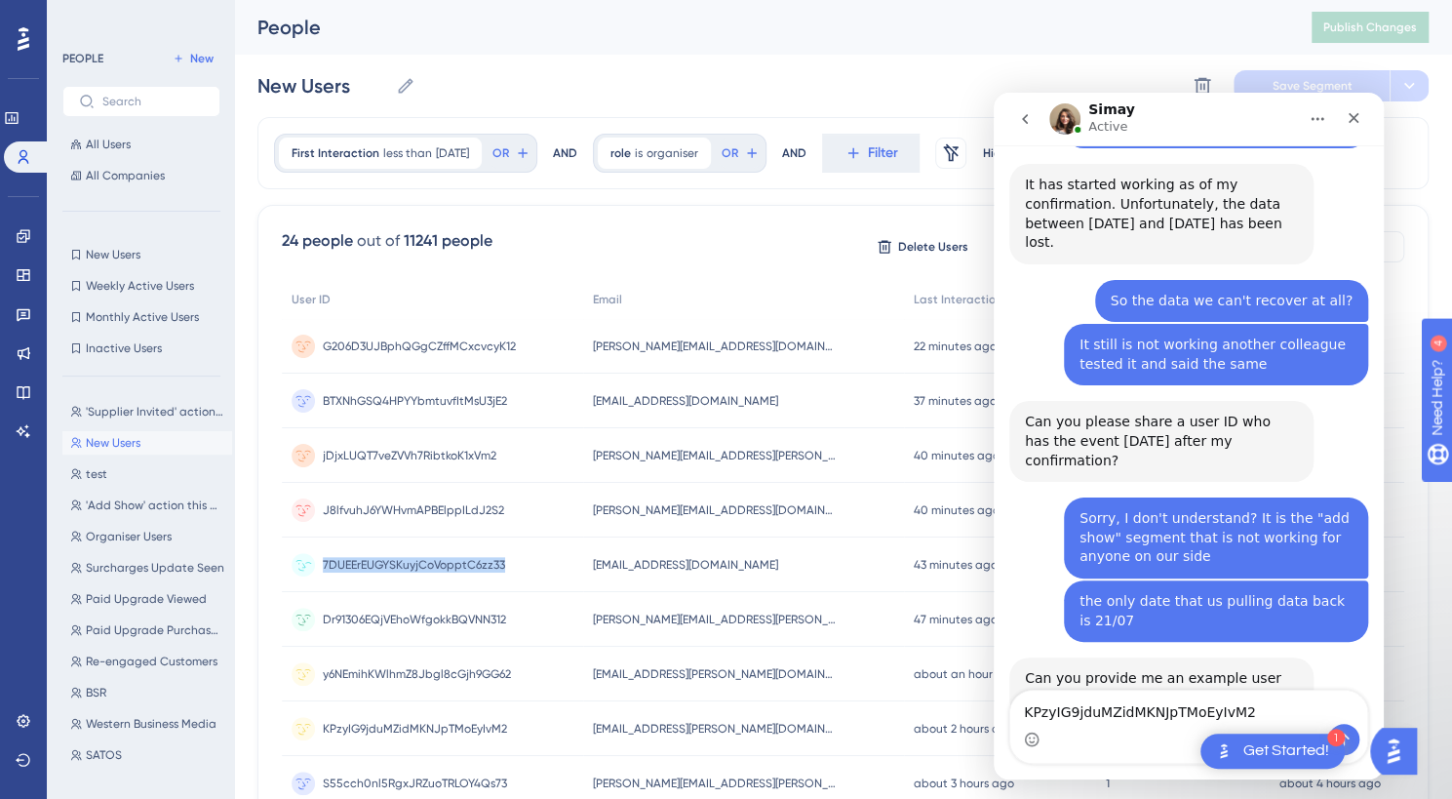
drag, startPoint x: 514, startPoint y: 565, endPoint x: 314, endPoint y: 567, distance: 199.9
click at [314, 567] on div "7DUEErEUGYSKuyjCoVopptC6zz33 7DUEErEUGYSKuyjCoVopptC6zz33" at bounding box center [432, 564] width 301 height 55
copy span "7DUEErEUGYSKuyjCoVopptC6zz33"
click at [1300, 712] on textarea "KPzyIG9jduMZidMKNJpTMoEyIvM2" at bounding box center [1188, 706] width 357 height 33
paste textarea "7DUEErEUGYSKuyjCoVopptC6zz33"
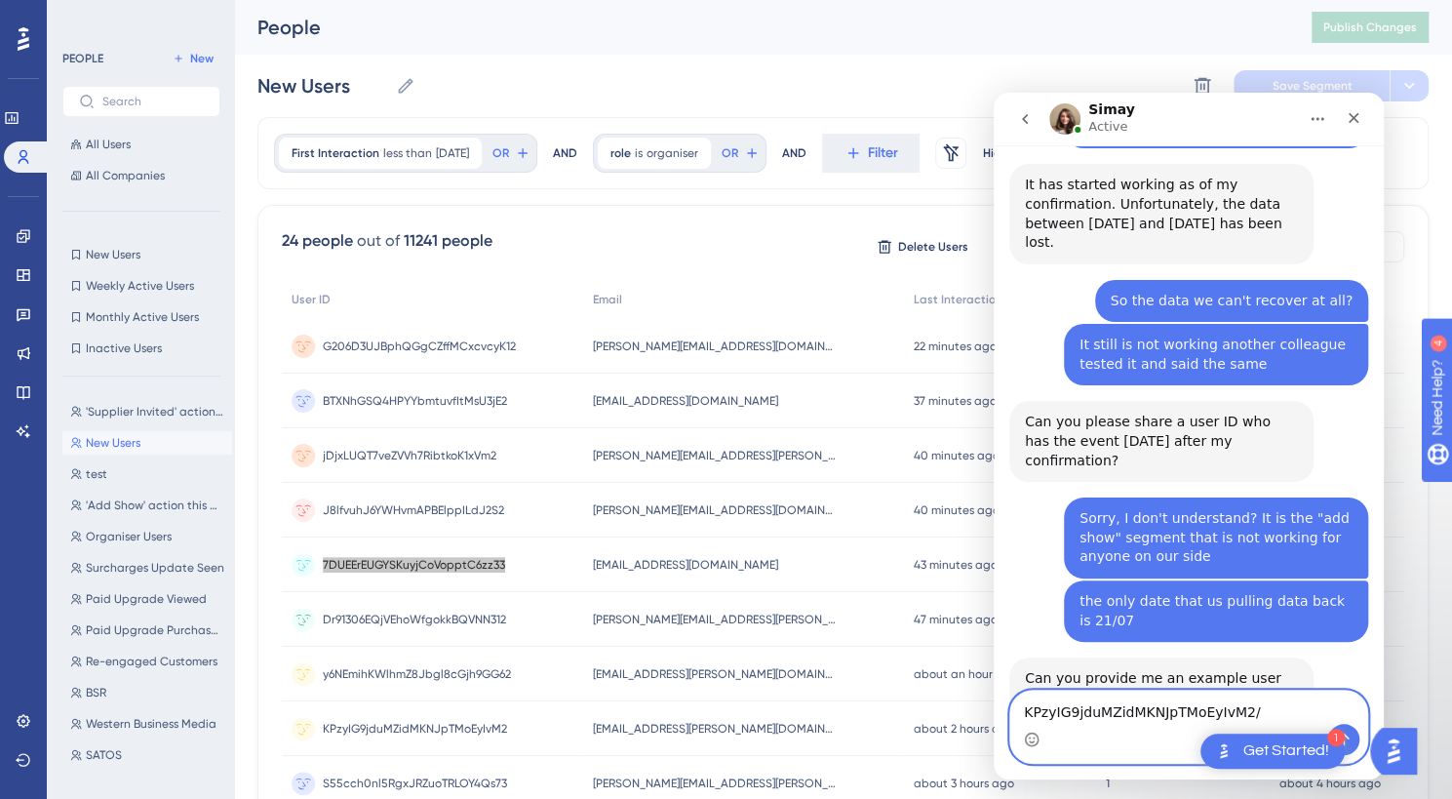
type textarea "KPzyIG9jduMZidMKNJpTMoEyIvM2/7DUEErEUGYSKuyjCoVopptC6zz33"
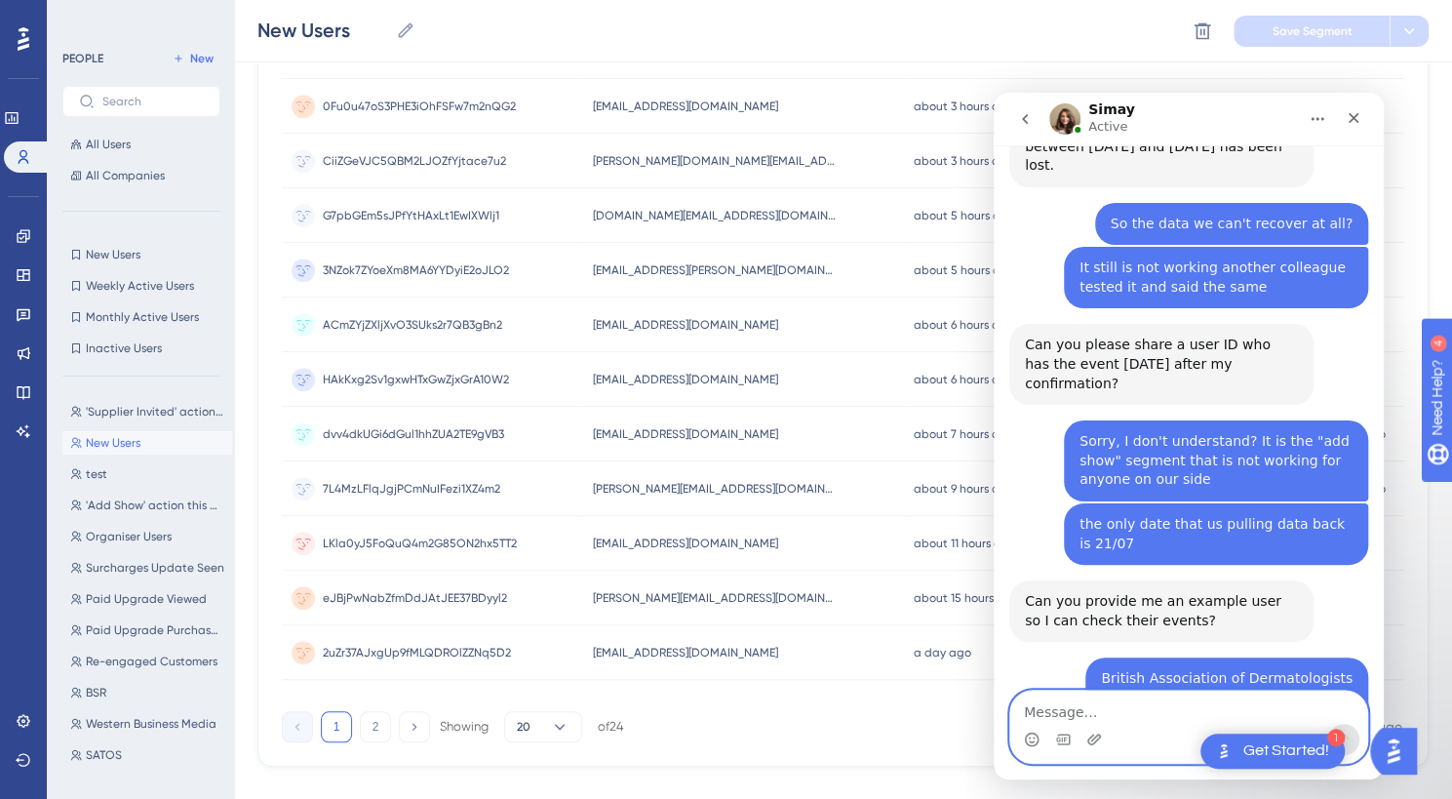
scroll to position [768, 0]
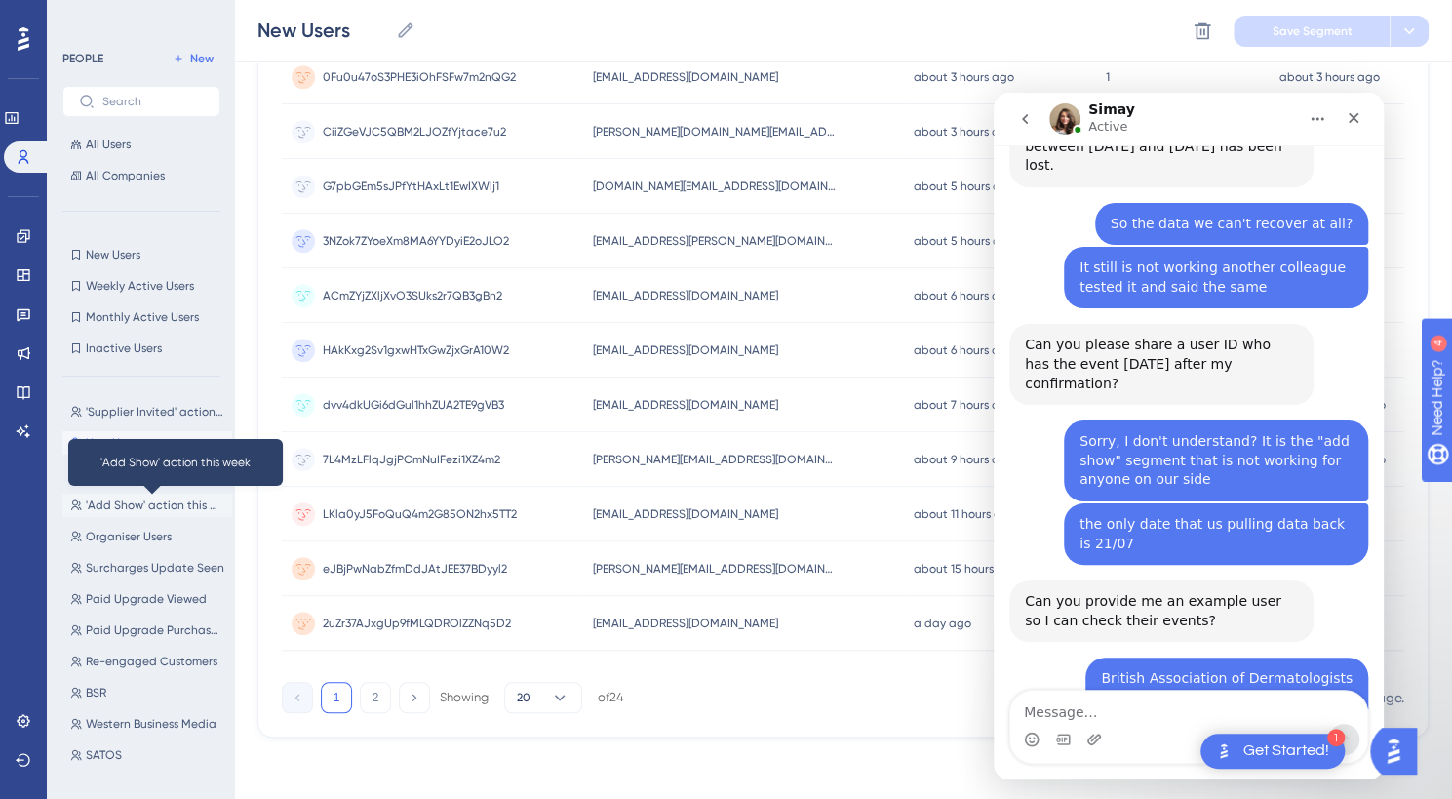
click at [122, 507] on span "'Add Show' action this week" at bounding box center [155, 505] width 138 height 16
type input "'Add Show' action this week"
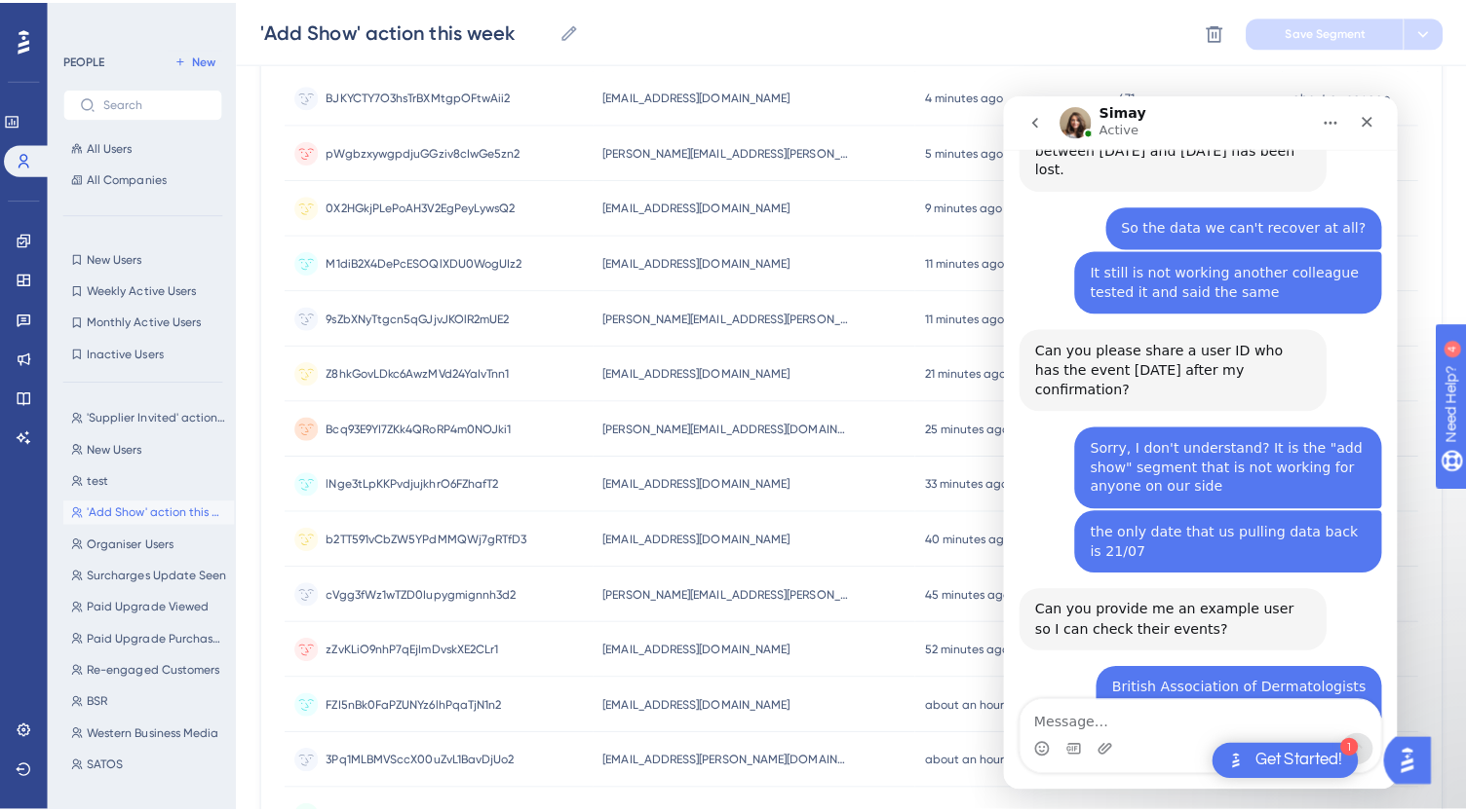
scroll to position [0, 0]
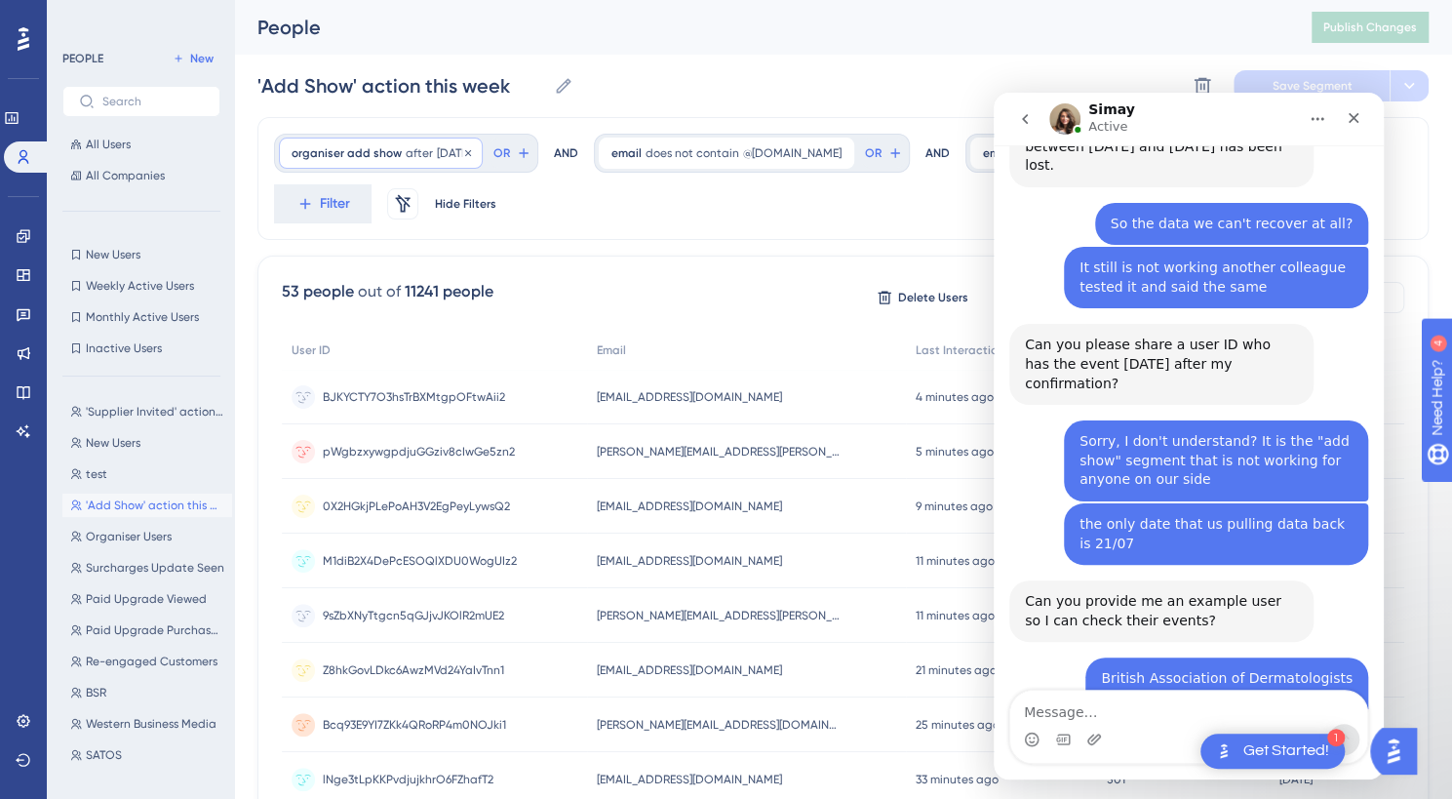
click at [394, 159] on span "organiser add show" at bounding box center [347, 153] width 110 height 16
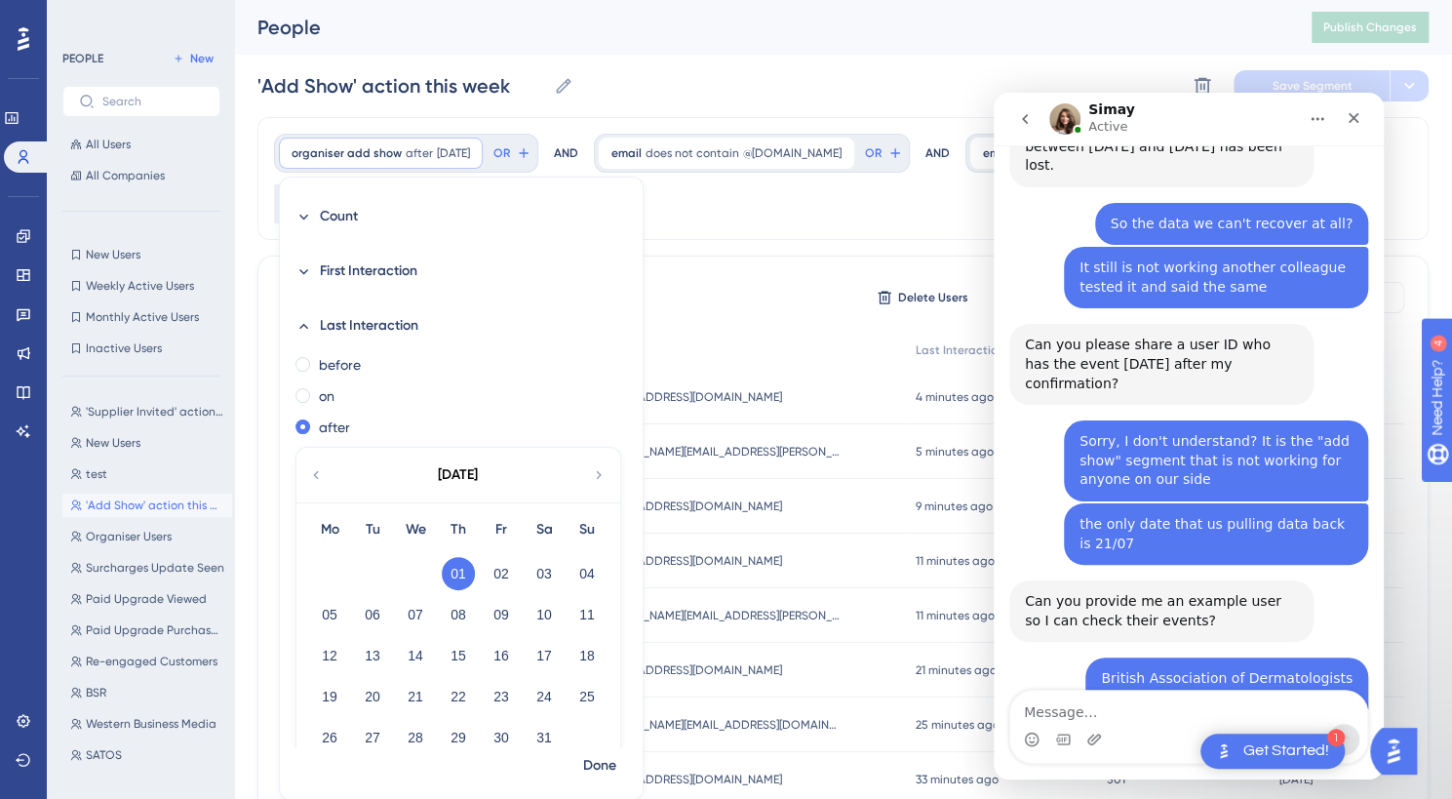
click at [605, 476] on icon at bounding box center [599, 475] width 16 height 18
click at [376, 692] on button "19" at bounding box center [372, 696] width 33 height 33
click at [596, 768] on span "Done" at bounding box center [599, 765] width 33 height 23
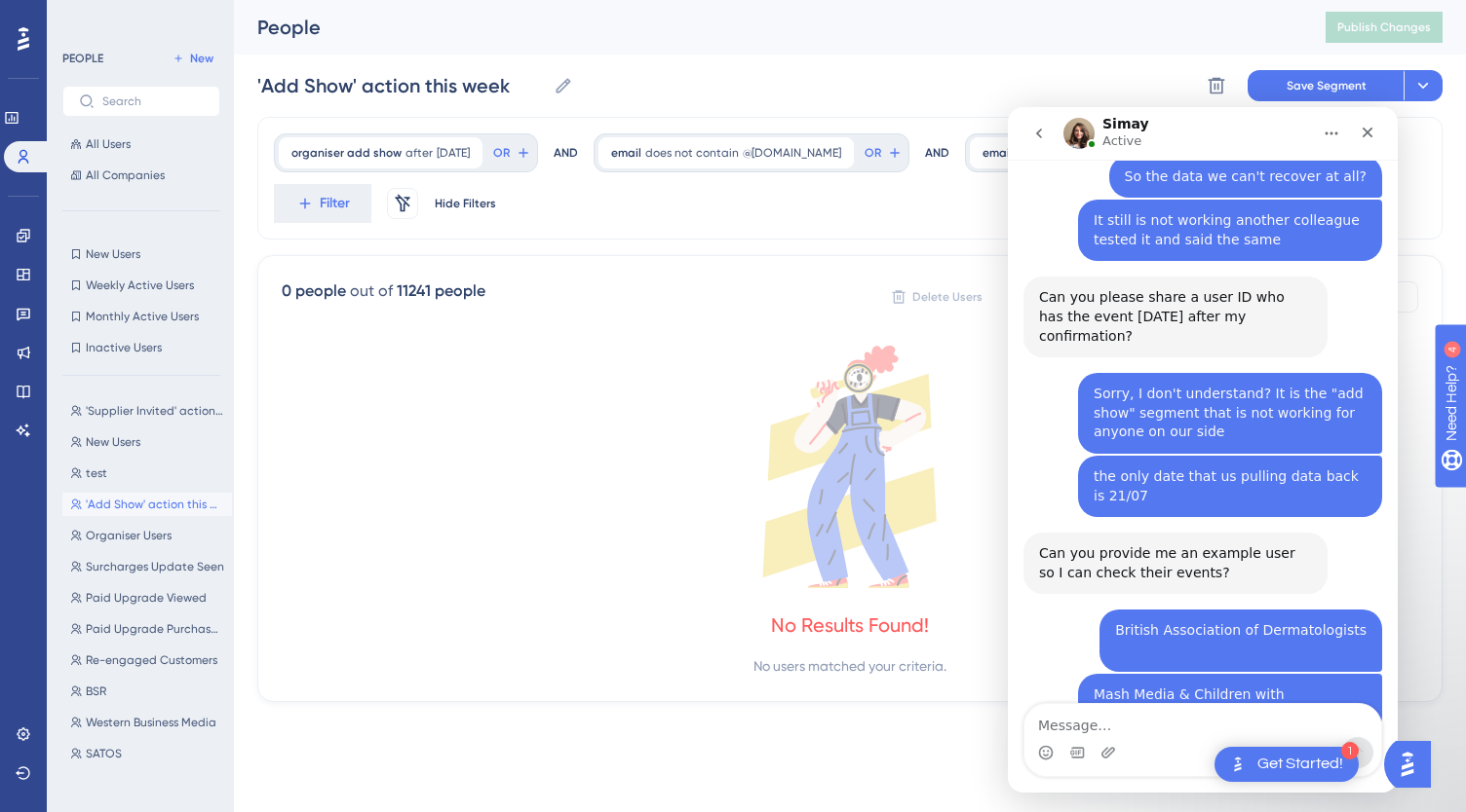
scroll to position [4581, 0]
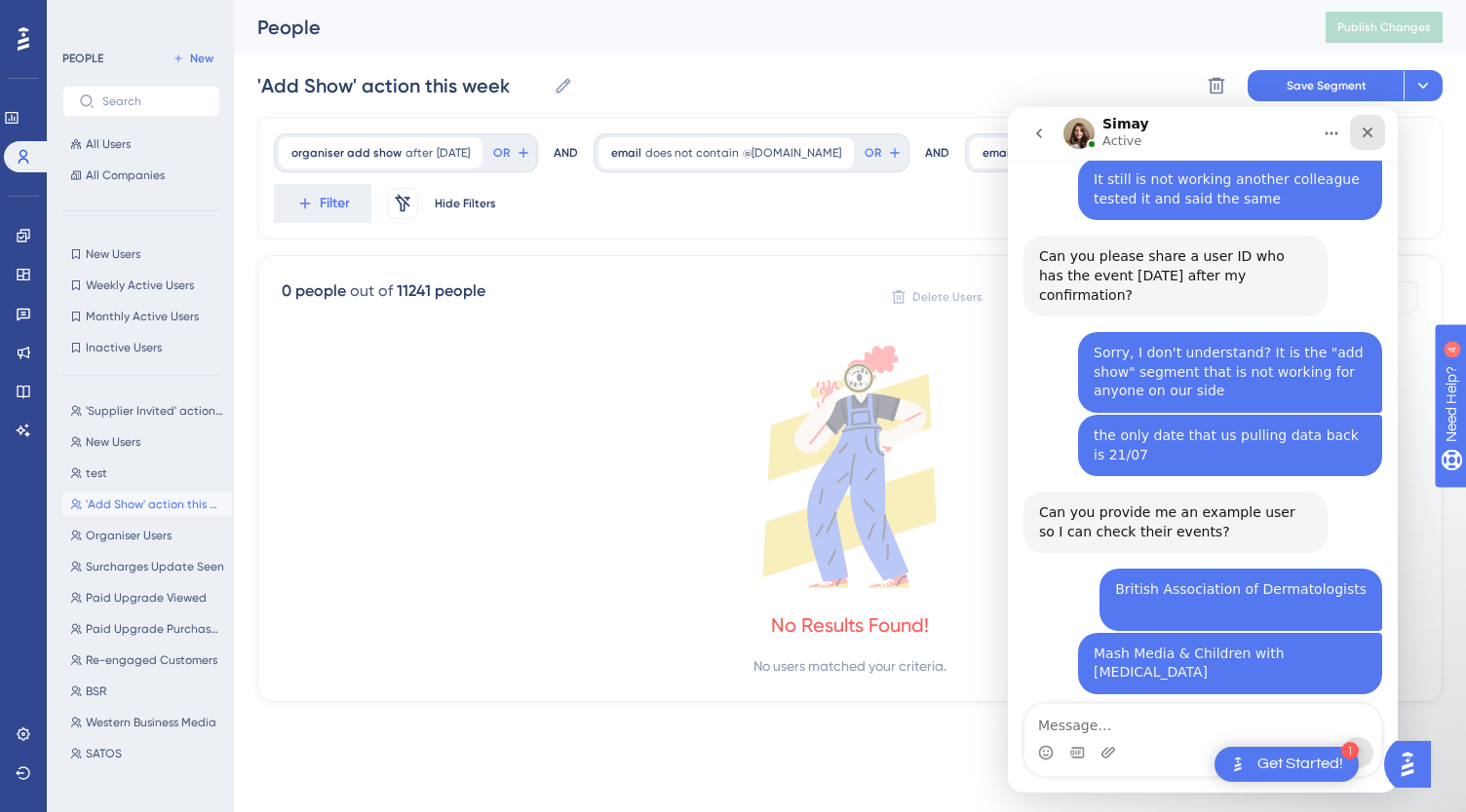
click at [1366, 136] on icon "Close" at bounding box center [1367, 133] width 16 height 16
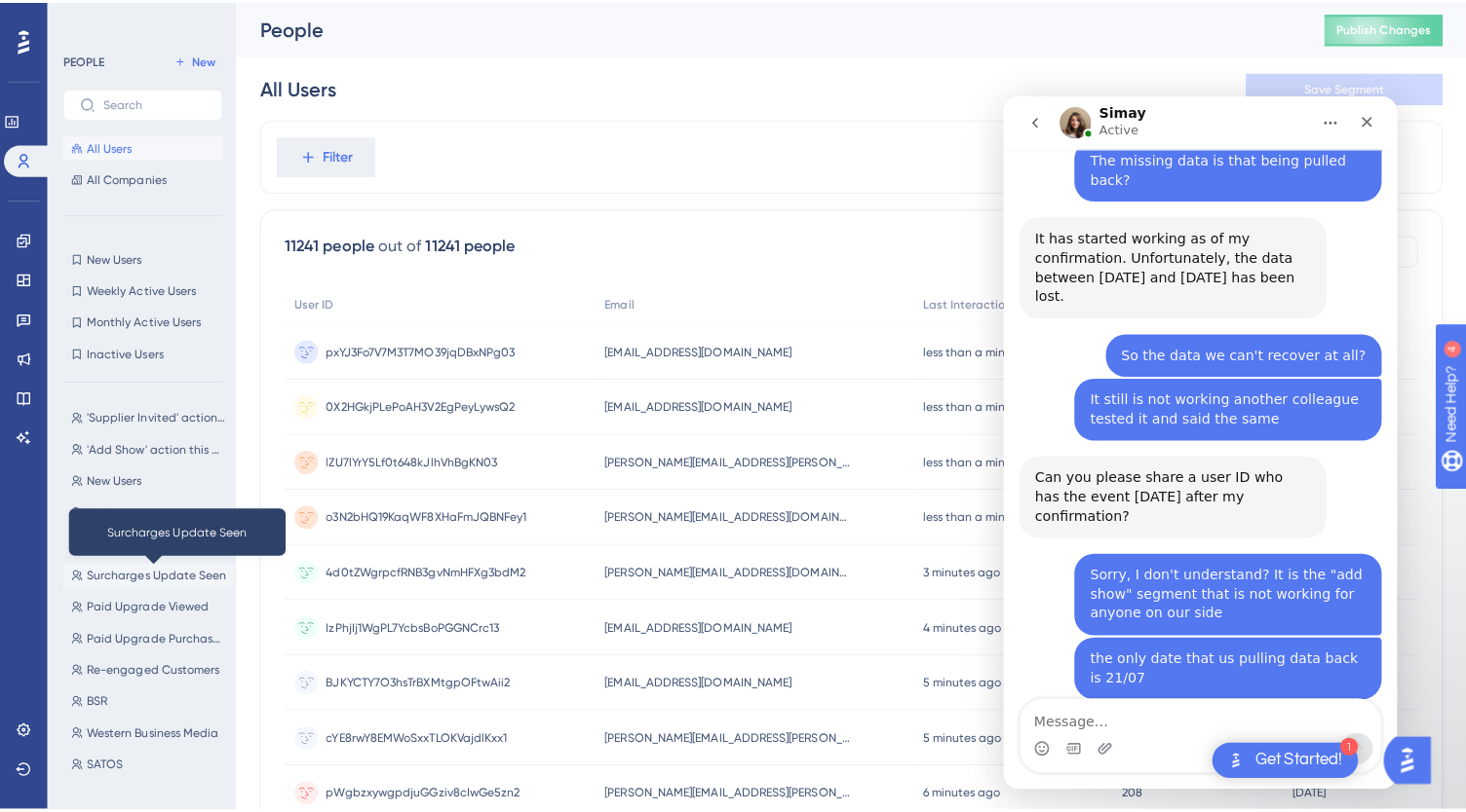
scroll to position [4478, 0]
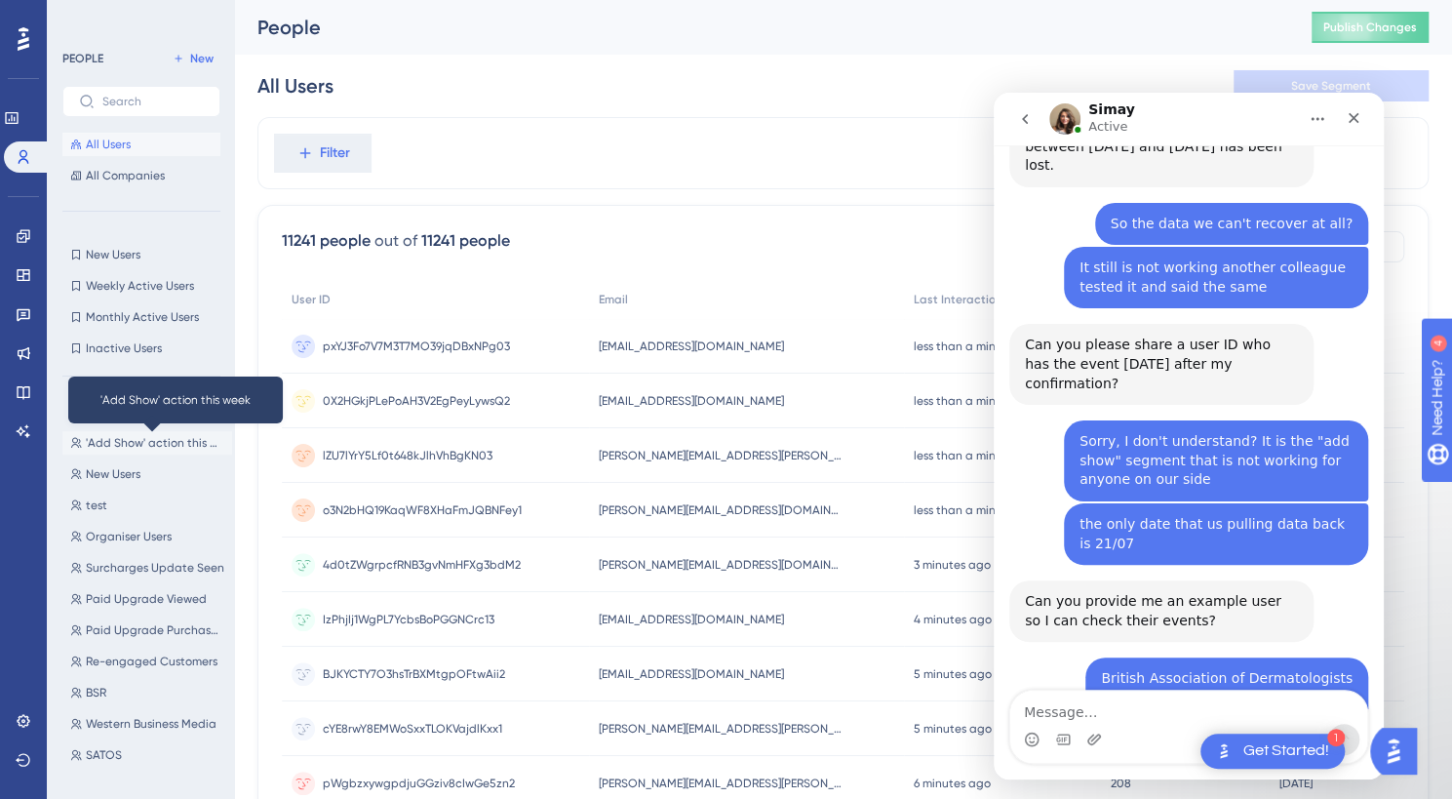
click at [165, 440] on span "'Add Show' action this week" at bounding box center [155, 443] width 138 height 16
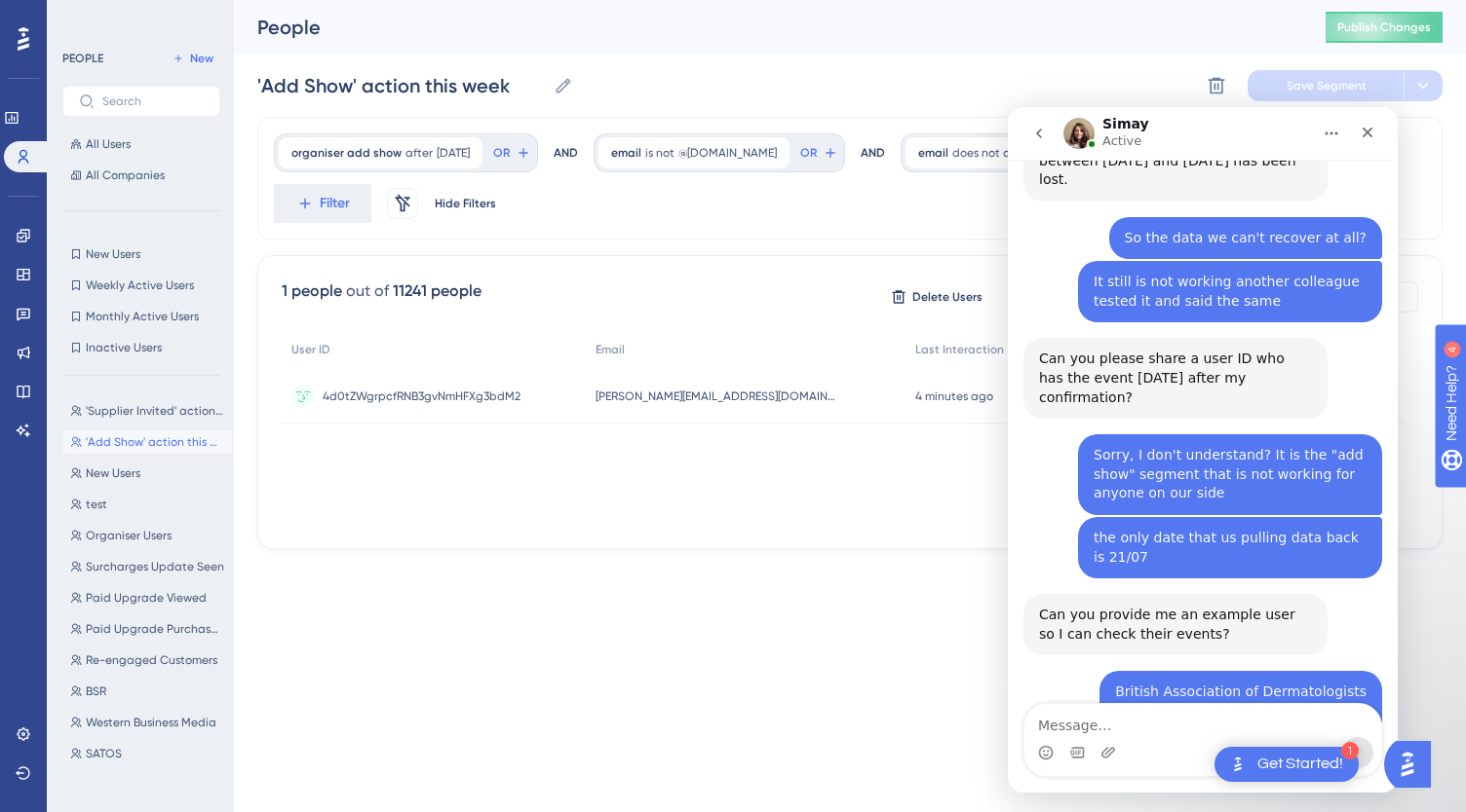
click at [418, 150] on span "after" at bounding box center [419, 153] width 27 height 16
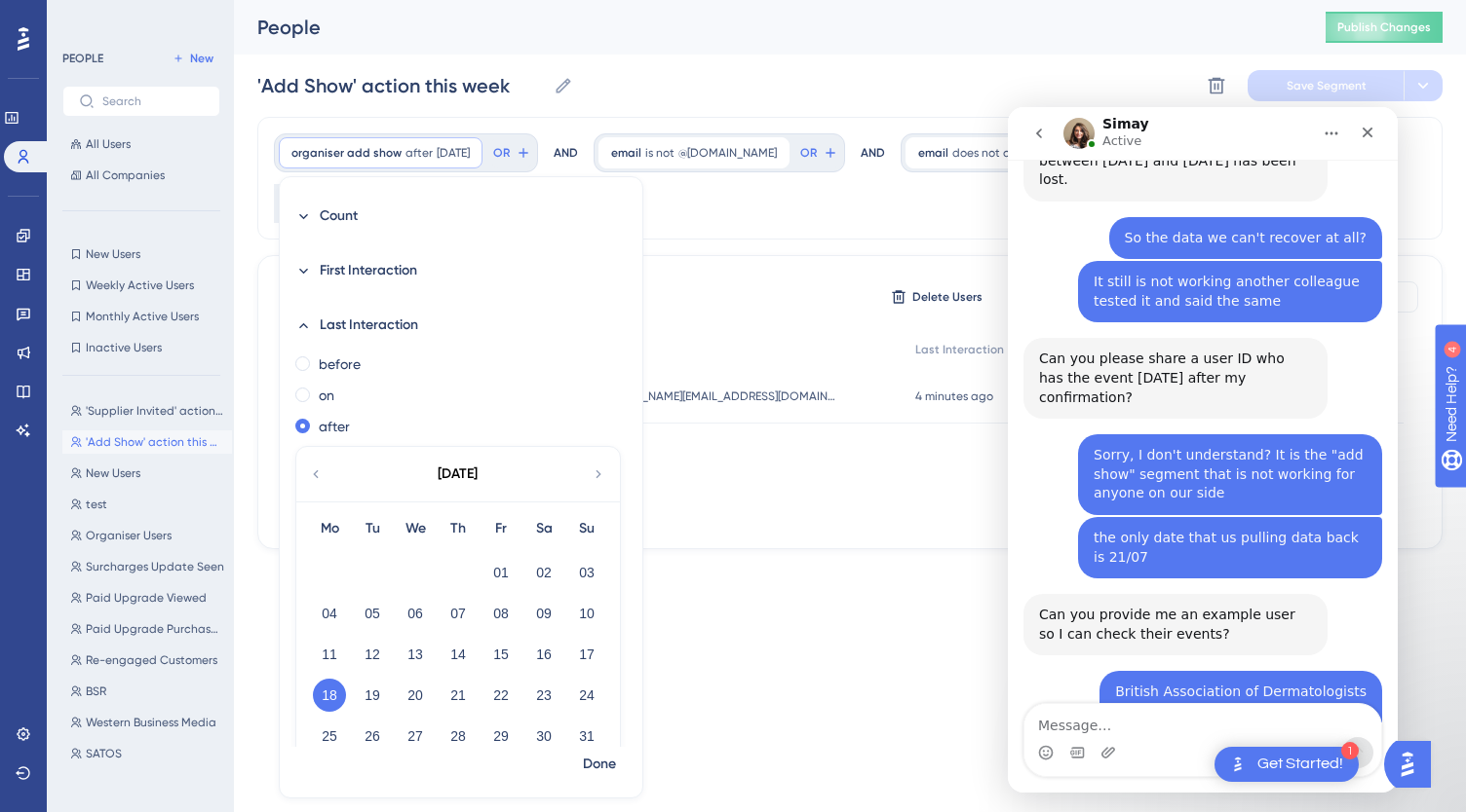
click at [734, 460] on div "User ID Email Last Interaction Web Session First Interaction 4d0tZWgrpcfRNB3gvN…" at bounding box center [849, 427] width 1136 height 195
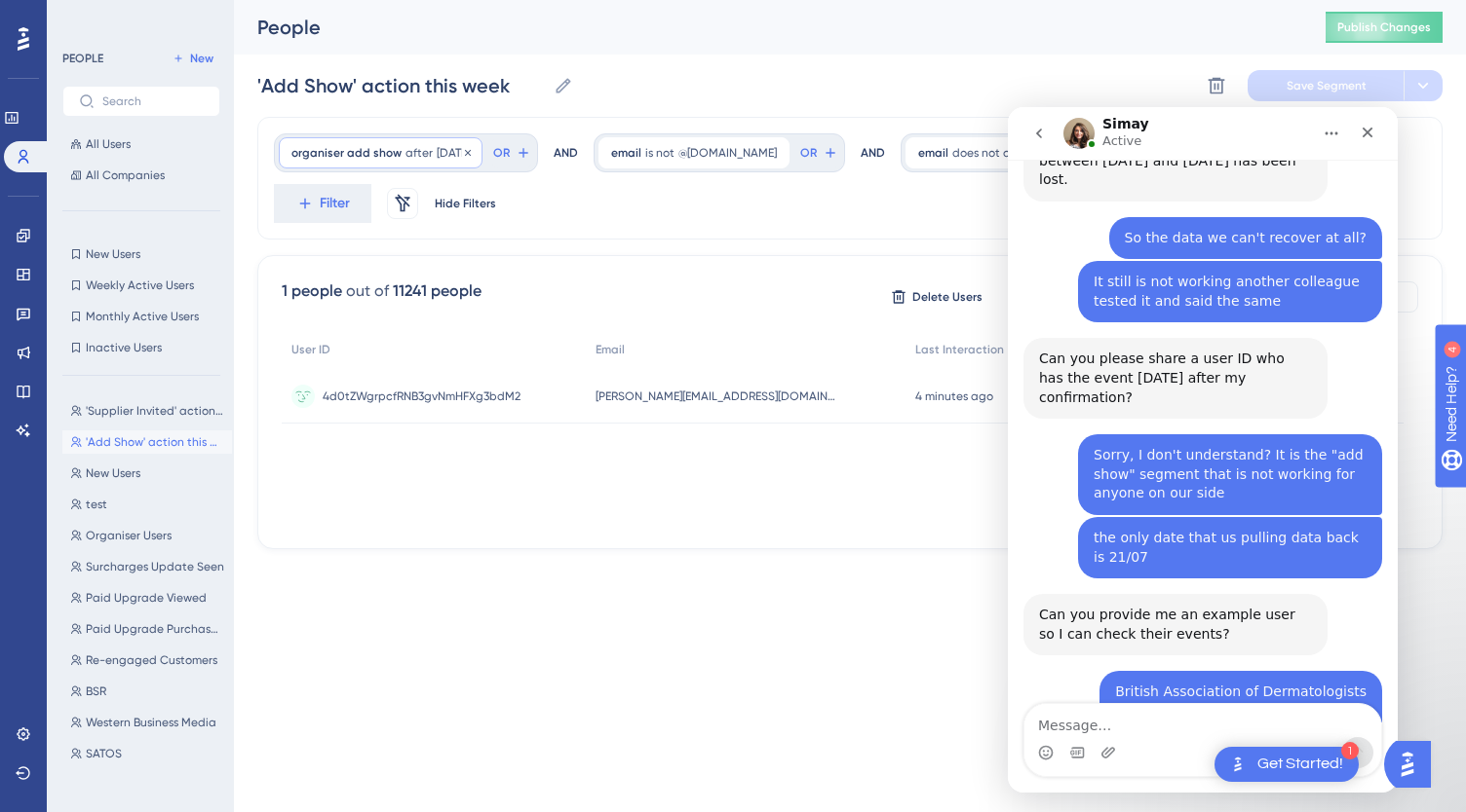
click at [462, 154] on span "[DATE]" at bounding box center [453, 153] width 33 height 16
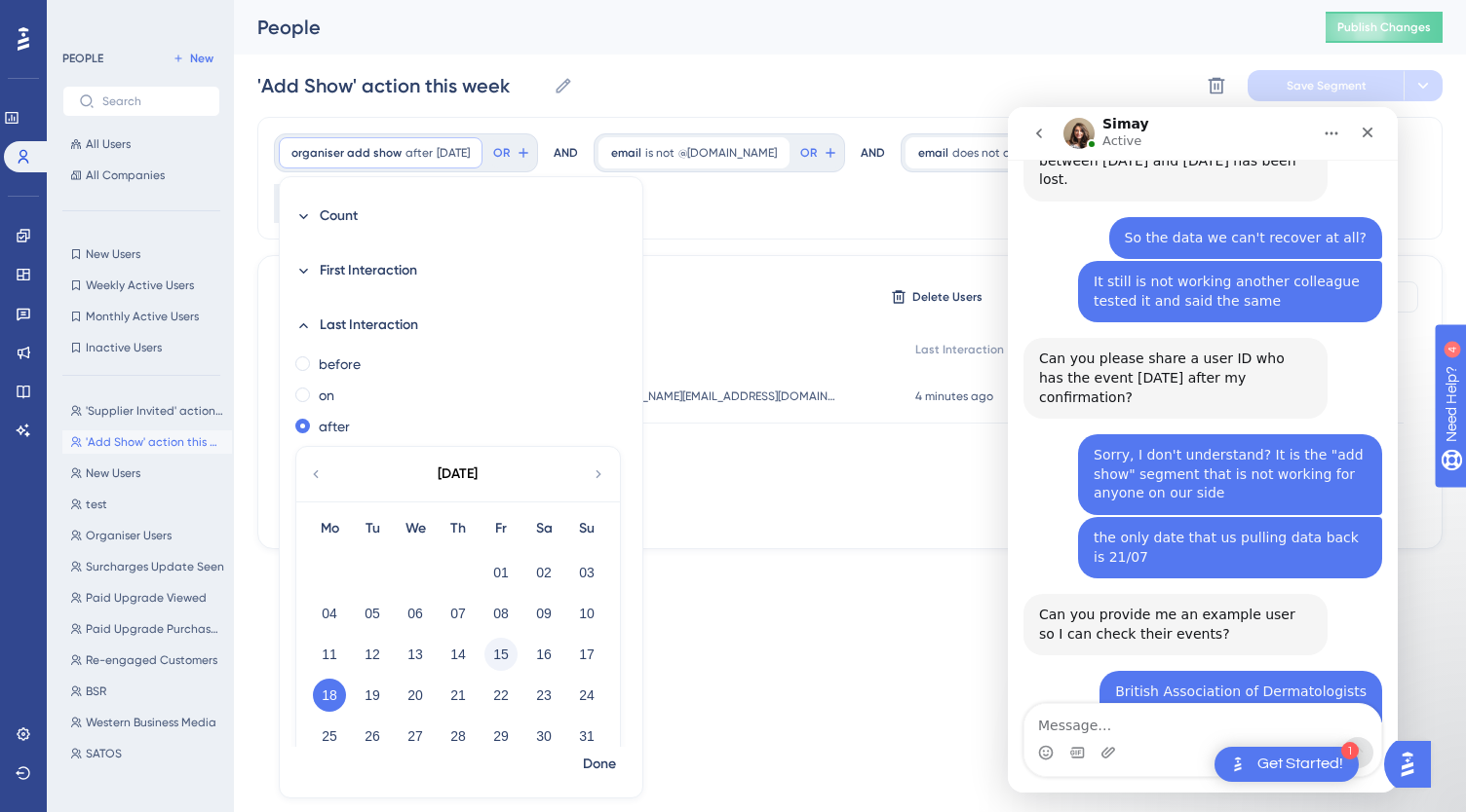
click at [497, 655] on button "15" at bounding box center [501, 654] width 33 height 33
click at [606, 772] on span "Done" at bounding box center [599, 764] width 33 height 23
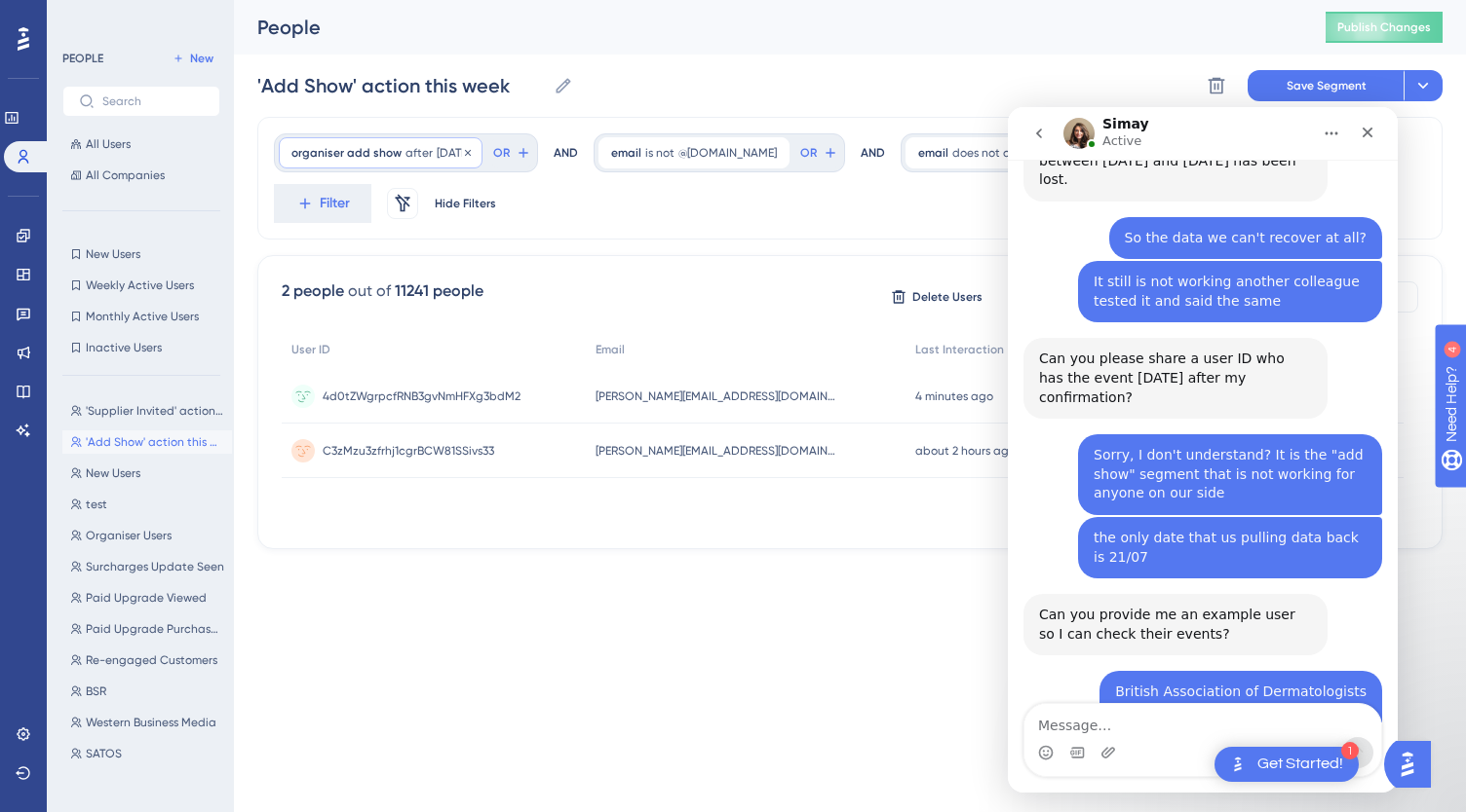
click at [396, 164] on div "organiser add show after 8/15/2025 8/15/2025 Remove" at bounding box center [381, 152] width 204 height 31
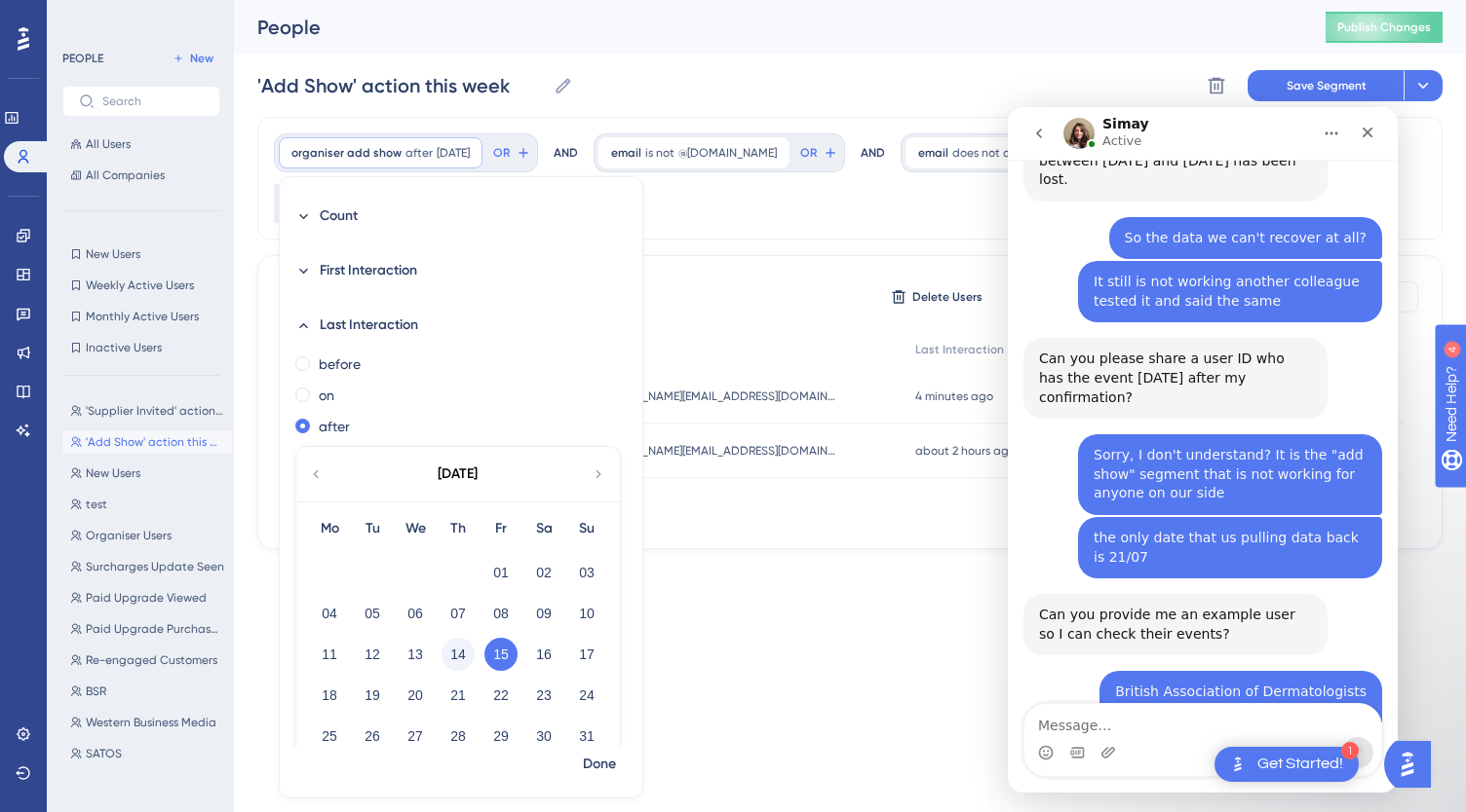
click at [454, 645] on button "14" at bounding box center [458, 654] width 33 height 33
click at [601, 767] on span "Done" at bounding box center [599, 764] width 33 height 23
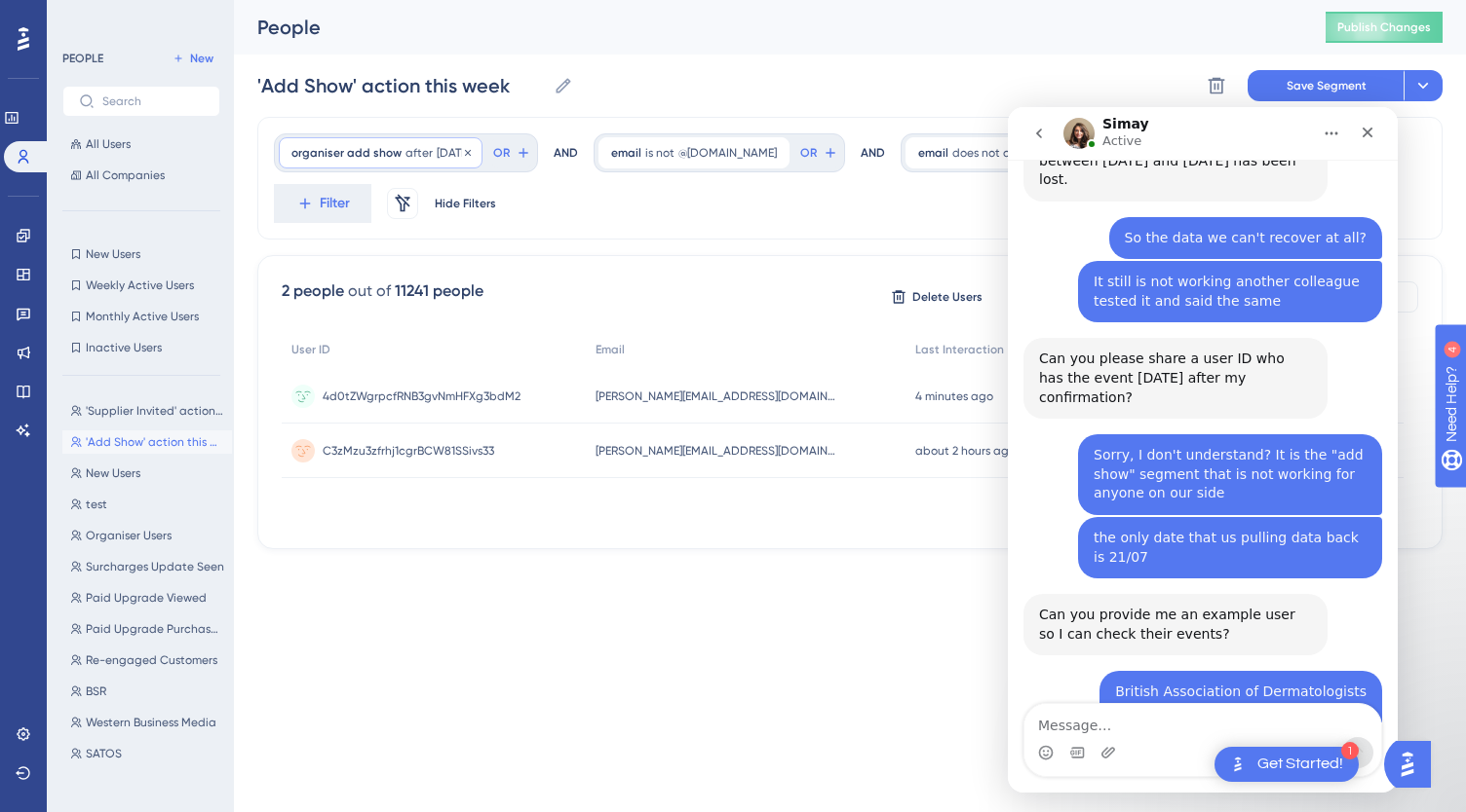
click at [449, 159] on span "[DATE]" at bounding box center [453, 153] width 33 height 16
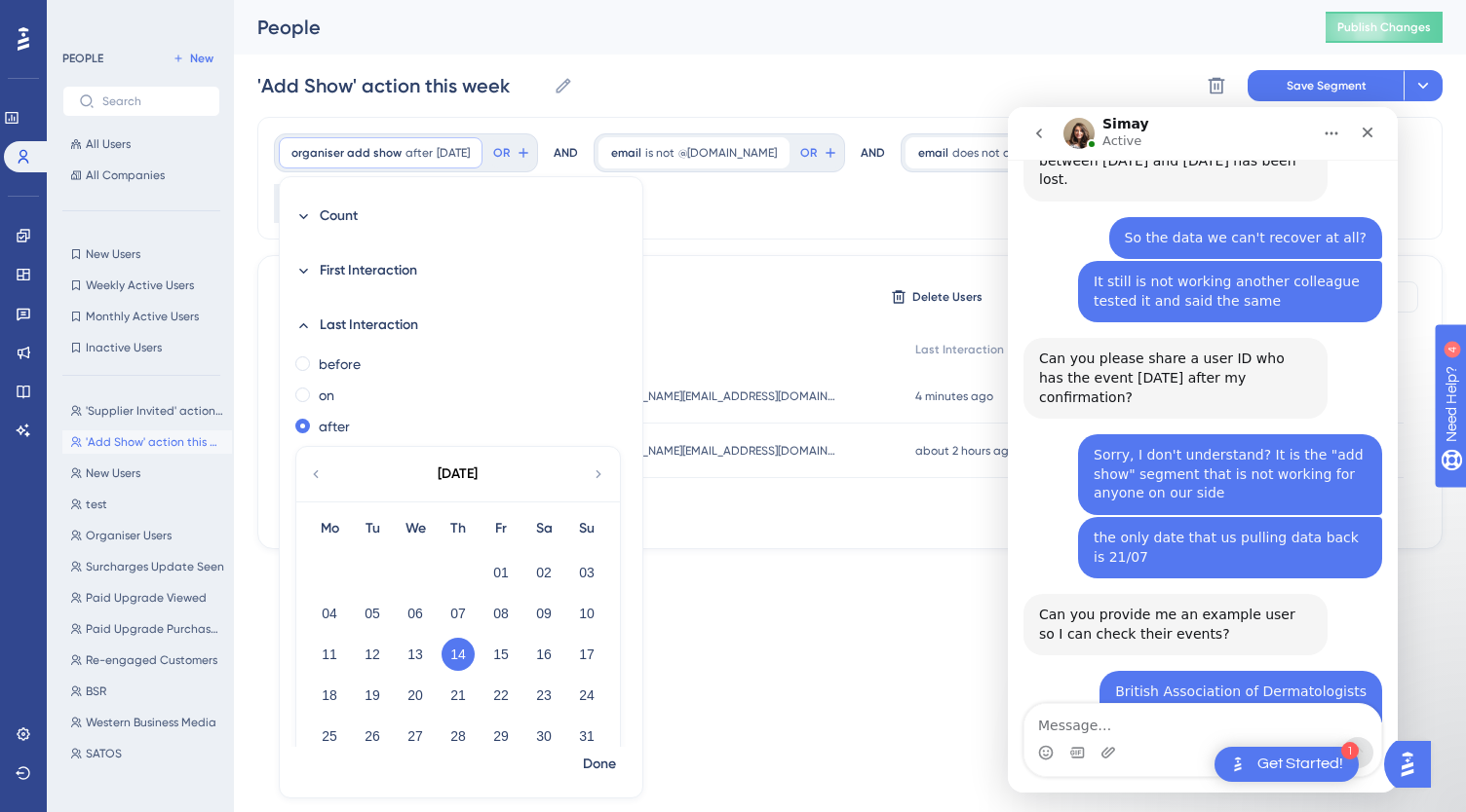
click at [347, 648] on div "11" at bounding box center [329, 654] width 43 height 37
click at [336, 655] on button "11" at bounding box center [329, 654] width 33 height 33
click at [587, 766] on span "Done" at bounding box center [599, 764] width 33 height 23
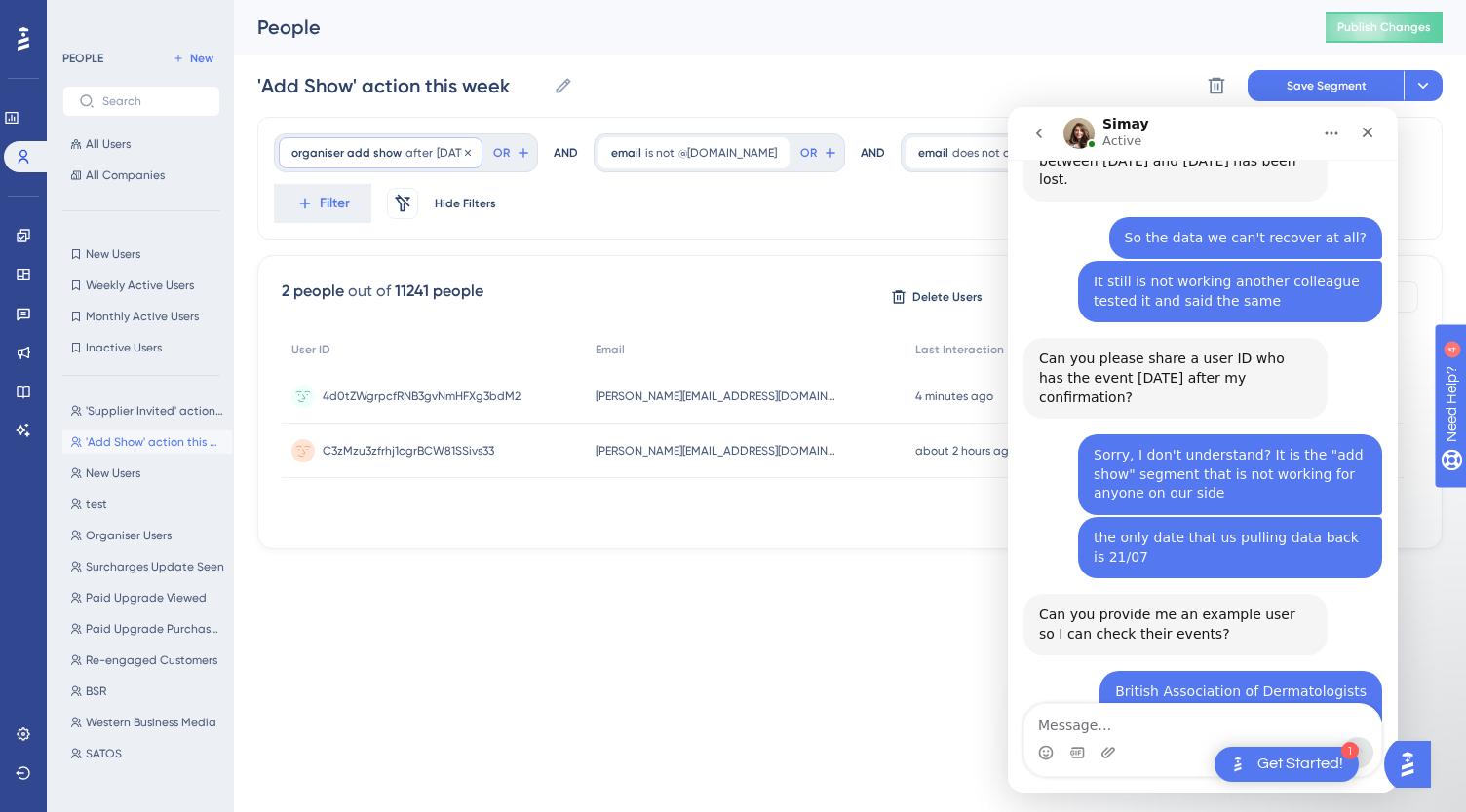
click at [458, 156] on span "[DATE]" at bounding box center [453, 153] width 33 height 16
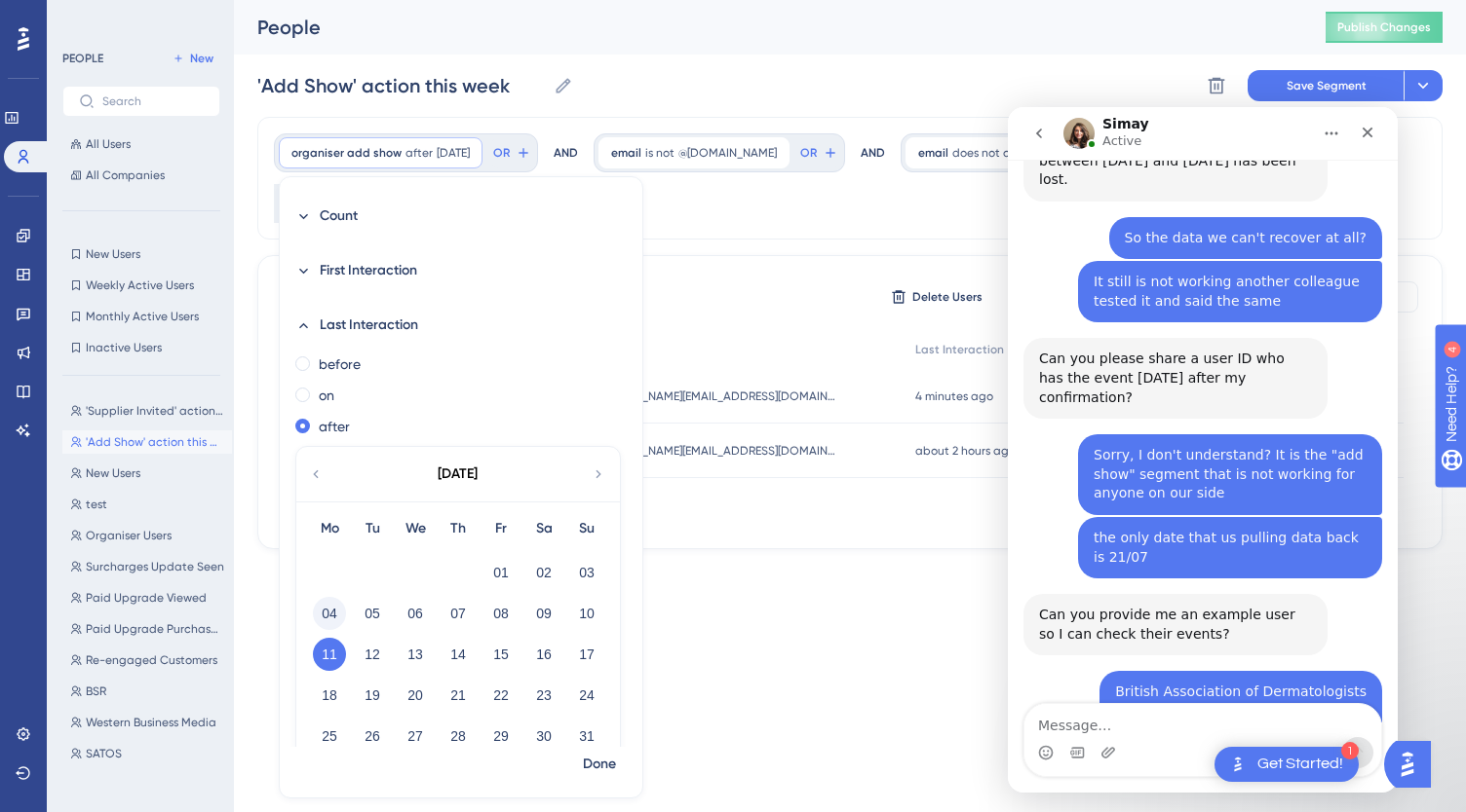
click at [333, 608] on button "04" at bounding box center [329, 613] width 33 height 33
click at [603, 753] on span "Done" at bounding box center [599, 764] width 33 height 23
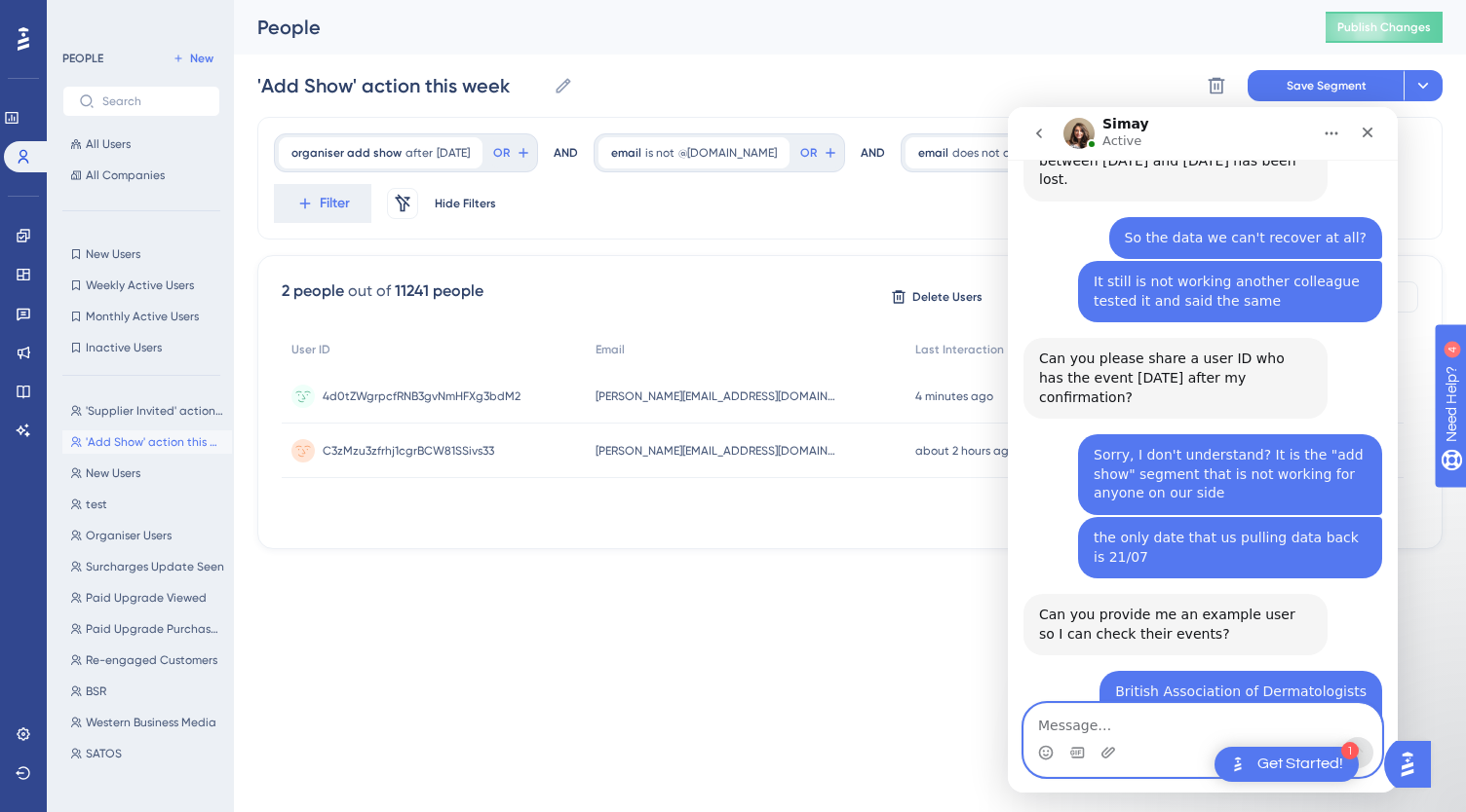
click at [1148, 731] on textarea "Message…" at bounding box center [1202, 720] width 357 height 33
type textarea "It is working now"
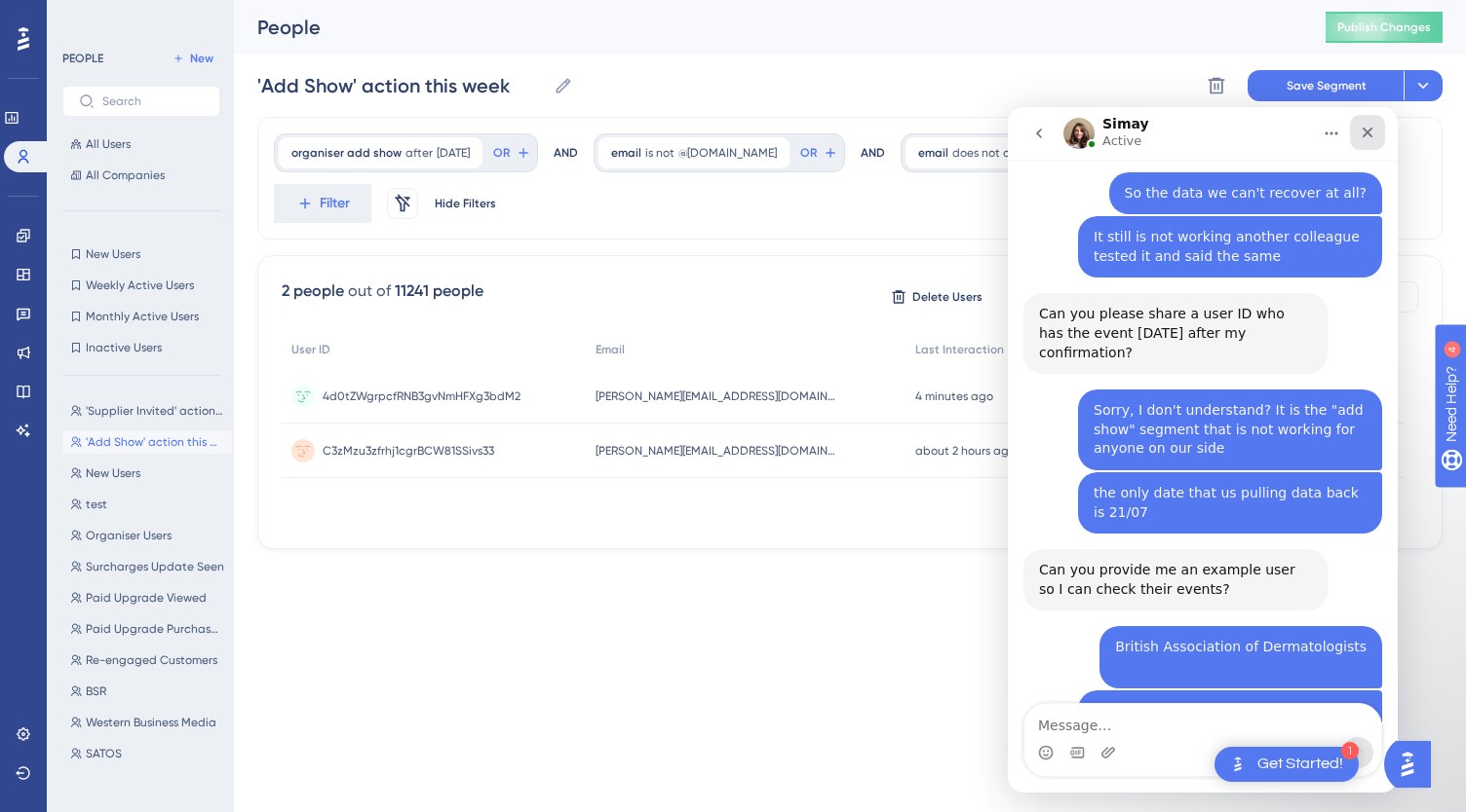
click at [1364, 135] on icon "Close" at bounding box center [1367, 133] width 11 height 11
